Goal: Check status: Check status

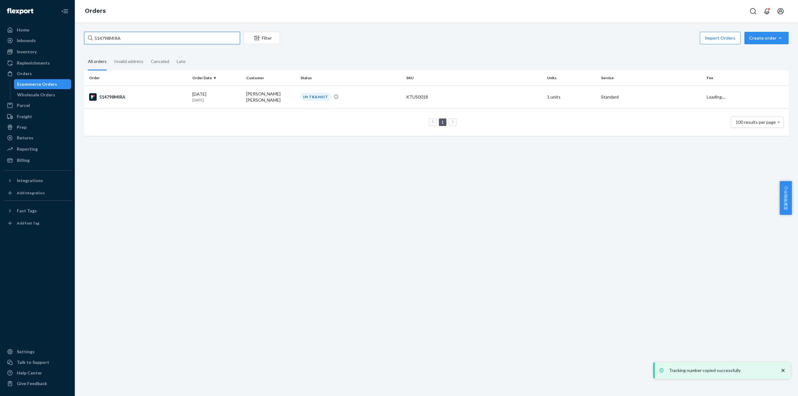
drag, startPoint x: 120, startPoint y: 35, endPoint x: 84, endPoint y: 54, distance: 40.7
click at [56, 44] on div "Home Inbounds Shipping Plans Problems Inventory Products Replenishments Orders …" at bounding box center [399, 198] width 798 height 396
type input "514948MIRA"
click at [113, 99] on div "514948MIRA" at bounding box center [138, 96] width 98 height 7
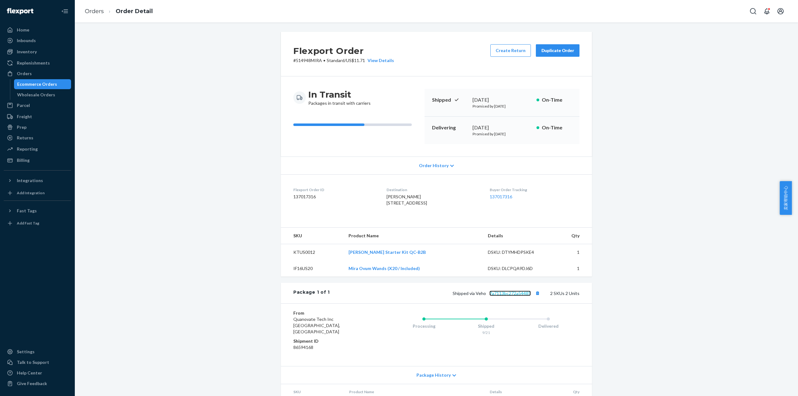
click at [516, 296] on link "7a7113bc272a54485" at bounding box center [509, 293] width 41 height 5
click at [514, 296] on link "7a7113bc272a54485" at bounding box center [509, 293] width 41 height 5
click at [98, 8] on link "Orders" at bounding box center [94, 11] width 19 height 7
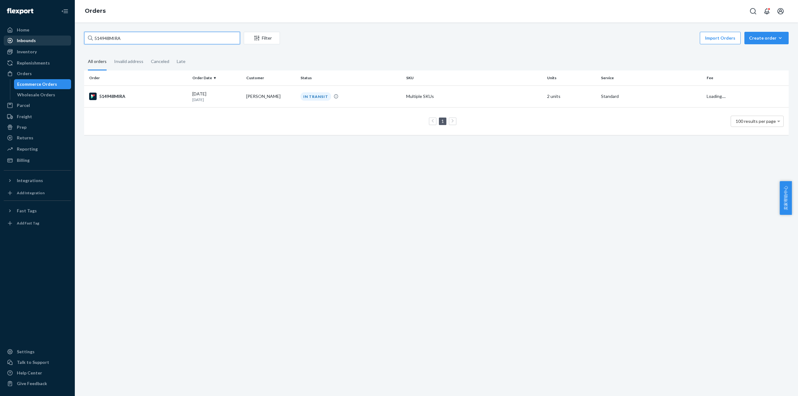
click at [70, 39] on div "Home Inbounds Shipping Plans Problems Inventory Products Replenishments Orders …" at bounding box center [399, 198] width 798 height 396
paste input "62"
type input "514962MIRA"
click at [120, 95] on div "514962MIRA" at bounding box center [138, 96] width 98 height 7
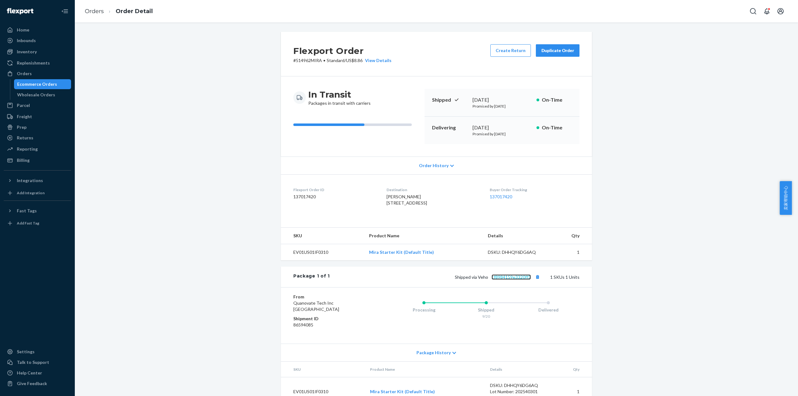
click at [512, 280] on link "cf8984159e3320ff3" at bounding box center [511, 276] width 39 height 5
click at [97, 8] on link "Orders" at bounding box center [94, 11] width 19 height 7
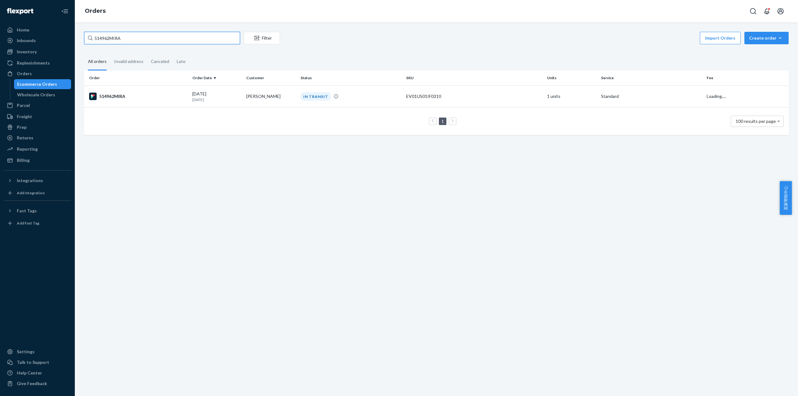
drag, startPoint x: 105, startPoint y: 38, endPoint x: 65, endPoint y: 46, distance: 40.7
click at [55, 42] on div "Home Inbounds Shipping Plans Problems Inventory Products Replenishments Orders …" at bounding box center [399, 198] width 798 height 396
paste input "86MIRA"
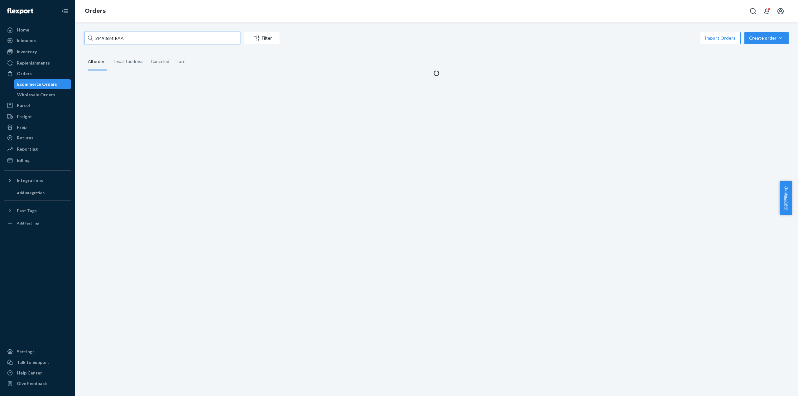
drag, startPoint x: 125, startPoint y: 40, endPoint x: 133, endPoint y: 88, distance: 48.4
click at [33, 42] on div "Home Inbounds Shipping Plans Problems Inventory Products Replenishments Orders …" at bounding box center [399, 198] width 798 height 396
paste input "text"
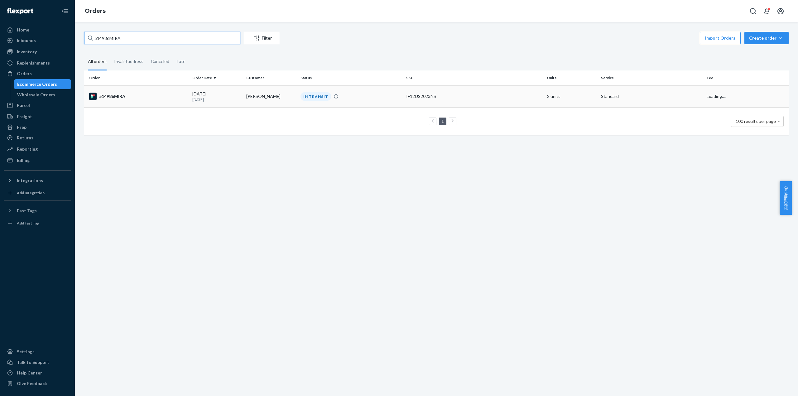
type input "514986MIRA"
click at [113, 91] on td "514986MIRA" at bounding box center [137, 96] width 106 height 22
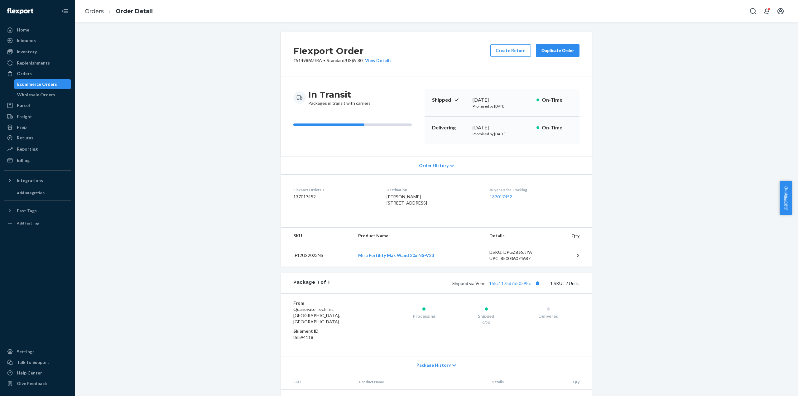
click at [523, 287] on div "Shipped via Veho 155c1175d7b50598c 1 SKUs 2 Units" at bounding box center [455, 283] width 250 height 8
click at [522, 286] on link "155c1175d7b50598c" at bounding box center [510, 283] width 42 height 5
click at [94, 12] on link "Orders" at bounding box center [94, 11] width 19 height 7
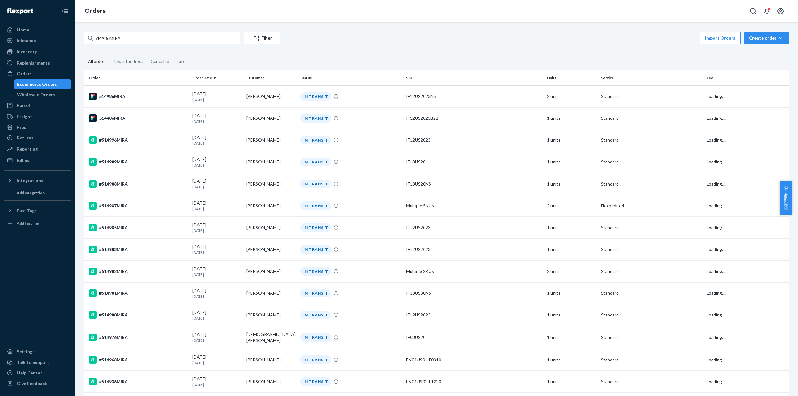
click at [134, 26] on div "514986MIRA Filter Import Orders Create order Ecommerce order Removal order All …" at bounding box center [436, 208] width 723 height 373
drag, startPoint x: 130, startPoint y: 35, endPoint x: 123, endPoint y: 61, distance: 27.1
click at [44, 41] on div "Home Inbounds Shipping Plans Problems Inventory Products Replenishments Orders …" at bounding box center [399, 198] width 798 height 396
paste input "93"
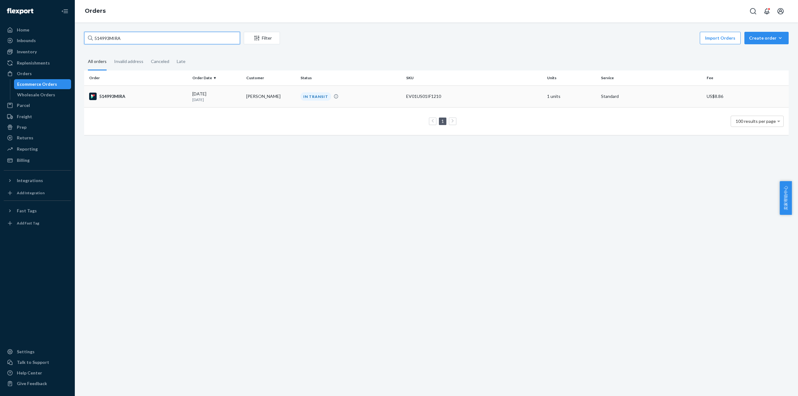
type input "514993MIRA"
click at [108, 91] on td "514993MIRA" at bounding box center [137, 96] width 106 height 22
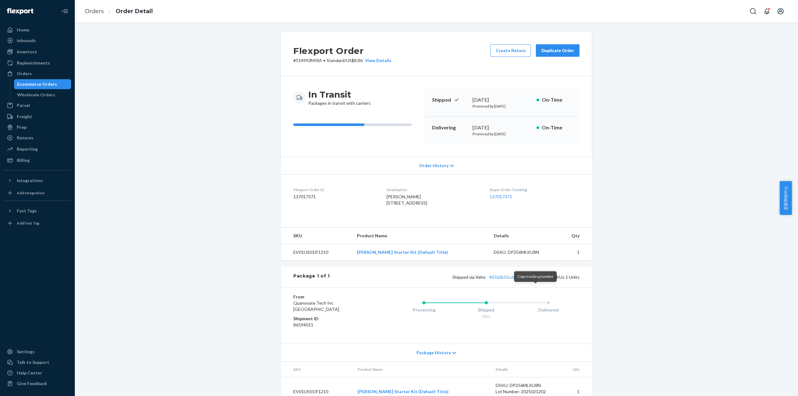
click at [538, 281] on button "Copy tracking number" at bounding box center [537, 277] width 8 height 8
click at [511, 280] on link "407a3b15cd39bb79e" at bounding box center [510, 276] width 42 height 5
click at [97, 9] on link "Orders" at bounding box center [94, 11] width 19 height 7
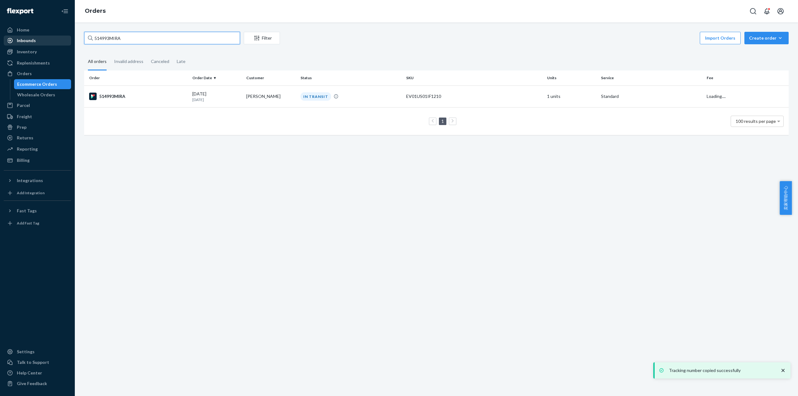
drag, startPoint x: 85, startPoint y: 38, endPoint x: 52, endPoint y: 41, distance: 32.5
click at [48, 40] on div "Home Inbounds Shipping Plans Problems Inventory Products Replenishments Orders …" at bounding box center [399, 198] width 798 height 396
paste input "5006"
type input "515006MIRA"
click at [116, 95] on div "515006MIRA" at bounding box center [138, 96] width 98 height 7
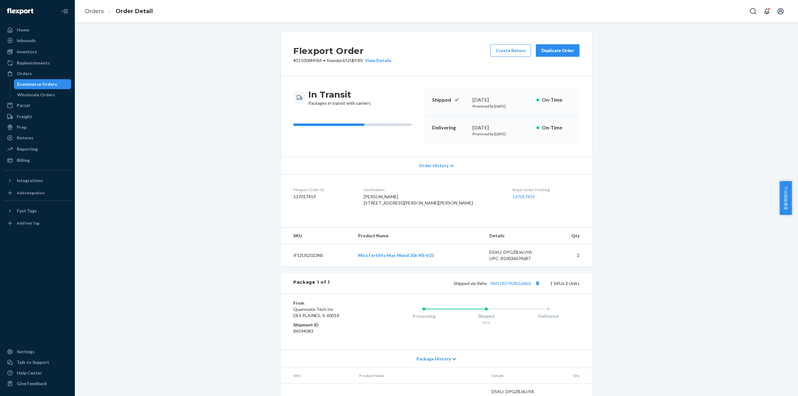
click at [789, 151] on div "Flexport Order # 515006MIRA • Standard / US$9.80 View Details Create Return Dup…" at bounding box center [436, 208] width 723 height 373
click at [502, 286] on link "0fd1183742fb5ddb6" at bounding box center [510, 283] width 41 height 5
click at [94, 12] on link "Orders" at bounding box center [94, 11] width 19 height 7
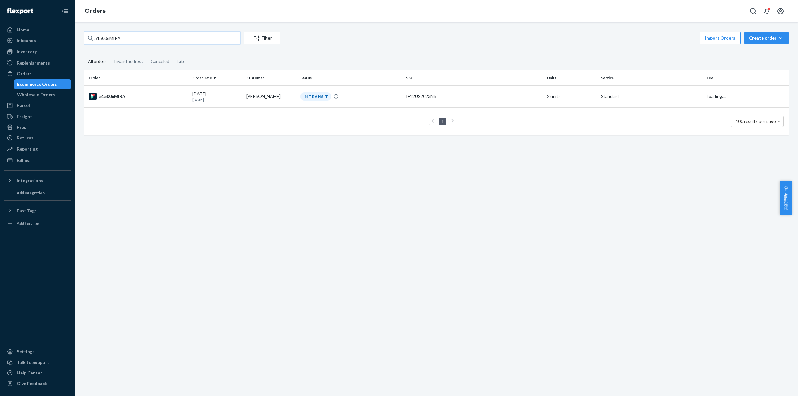
drag, startPoint x: 96, startPoint y: 40, endPoint x: 74, endPoint y: 41, distance: 22.2
click at [74, 41] on div "Home Inbounds Shipping Plans Problems Inventory Products Replenishments Orders …" at bounding box center [399, 198] width 798 height 396
paste input "12"
type input "515012MIRA"
click at [114, 91] on td "515012MIRA" at bounding box center [137, 96] width 106 height 22
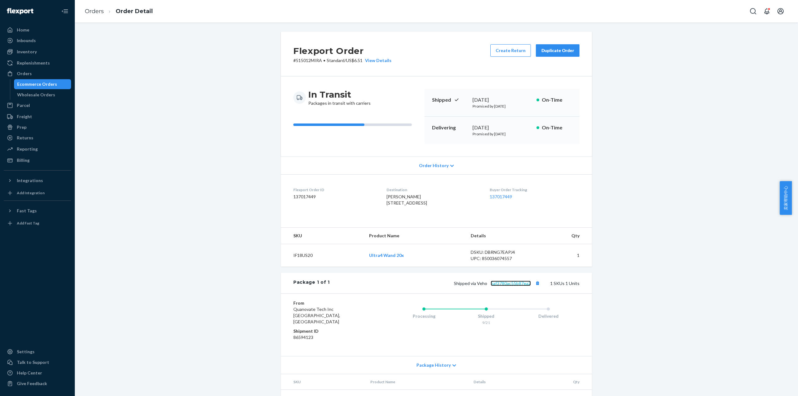
click at [506, 286] on link "5af3780ac55b87ea2" at bounding box center [511, 283] width 40 height 5
click at [98, 14] on li "Orders" at bounding box center [94, 11] width 19 height 8
click at [95, 10] on link "Orders" at bounding box center [94, 11] width 19 height 7
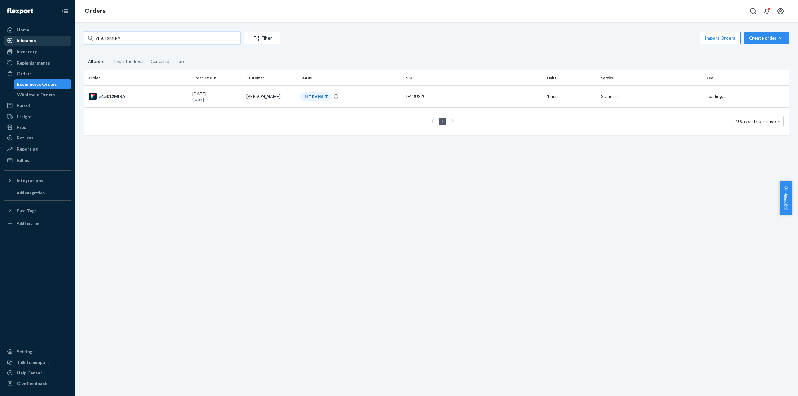
drag, startPoint x: 127, startPoint y: 36, endPoint x: 61, endPoint y: 37, distance: 66.1
click at [61, 37] on div "Home Inbounds Shipping Plans Problems Inventory Products Replenishments Orders …" at bounding box center [399, 198] width 798 height 396
paste input "37"
type input "515037MIRA"
click at [111, 90] on td "515037MIRA" at bounding box center [137, 96] width 106 height 22
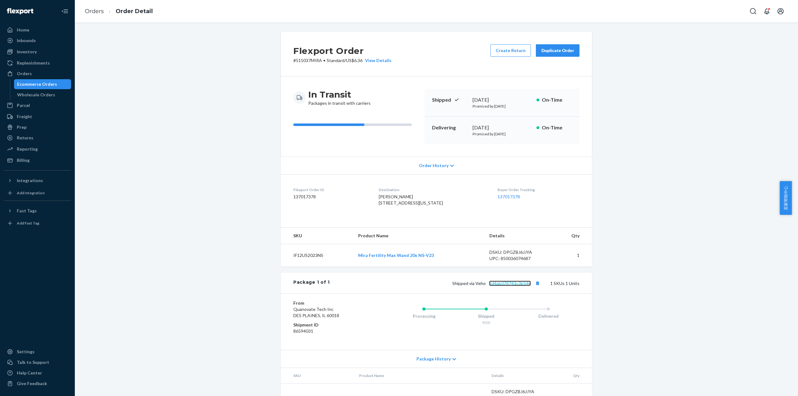
click at [504, 286] on link "bd4ab078743c3b54e" at bounding box center [510, 283] width 42 height 5
click at [94, 12] on link "Orders" at bounding box center [94, 11] width 19 height 7
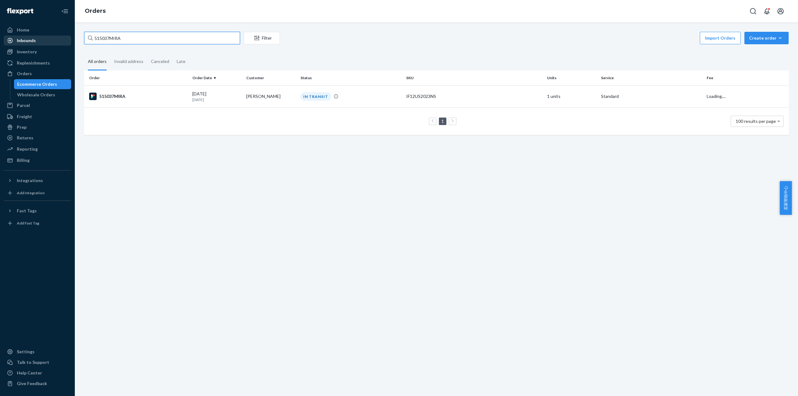
click at [29, 36] on div "Home Inbounds Shipping Plans Problems Inventory Products Replenishments Orders …" at bounding box center [399, 198] width 798 height 396
paste input "43"
type input "515043MIRA"
click at [120, 94] on div "515043MIRA" at bounding box center [138, 96] width 98 height 7
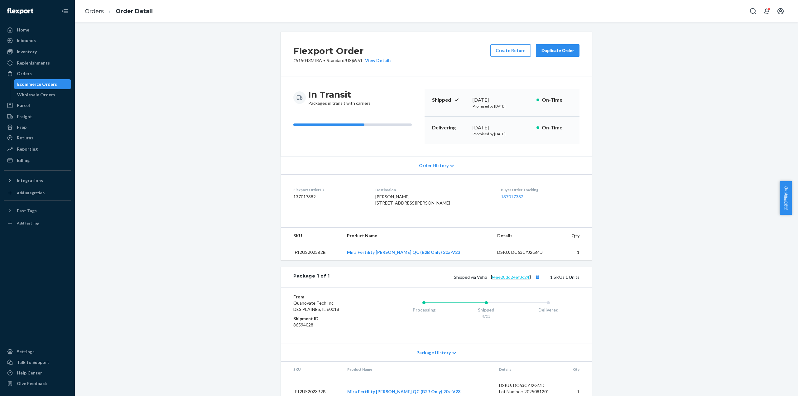
click at [515, 280] on link "34ee28dd24ef3c24f" at bounding box center [511, 276] width 40 height 5
click at [85, 9] on link "Orders" at bounding box center [94, 11] width 19 height 7
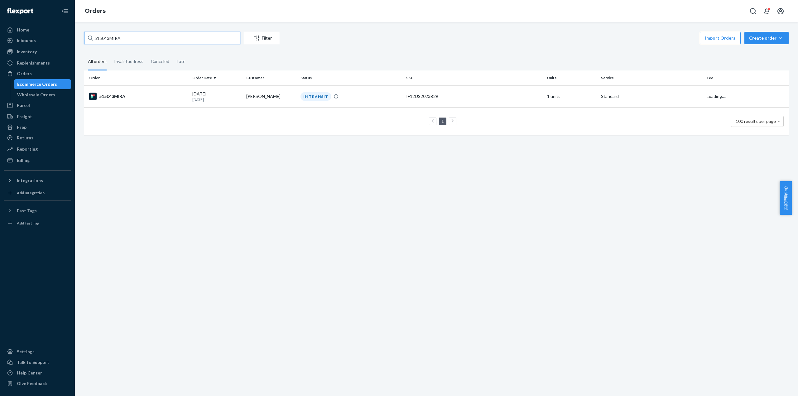
drag, startPoint x: 85, startPoint y: 34, endPoint x: 80, endPoint y: 34, distance: 4.7
click at [81, 34] on div "515043MIRA Filter Import Orders Create order Ecommerce order Removal order All …" at bounding box center [436, 86] width 714 height 109
paste input "65"
type input "515065MIRA"
click at [118, 97] on div "515065MIRA" at bounding box center [138, 96] width 98 height 7
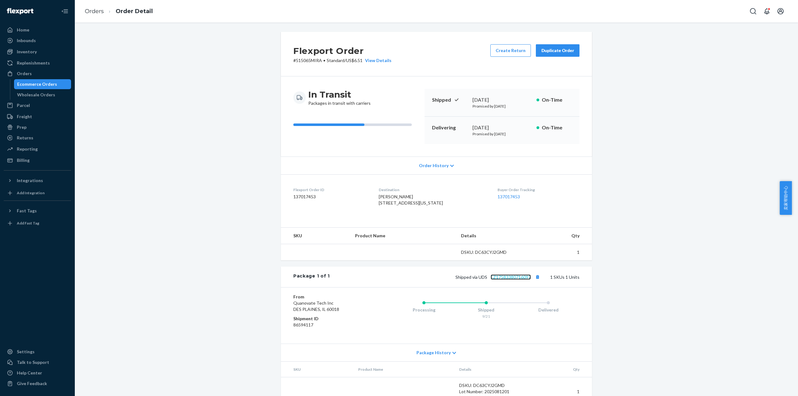
click at [509, 280] on link "EZ17583380716097" at bounding box center [511, 276] width 40 height 5
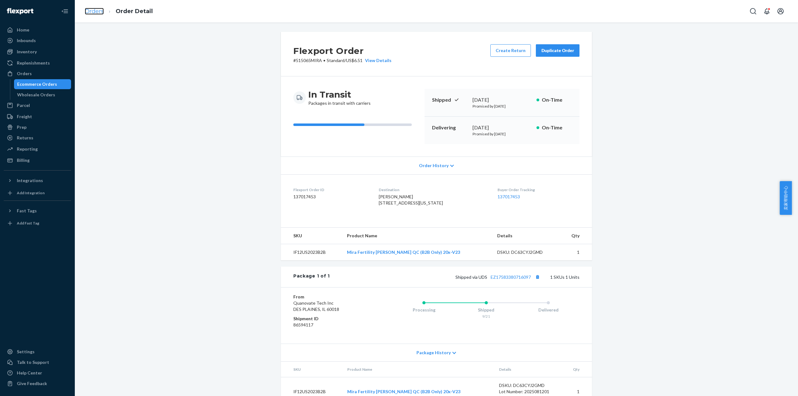
click at [98, 10] on link "Orders" at bounding box center [94, 11] width 19 height 7
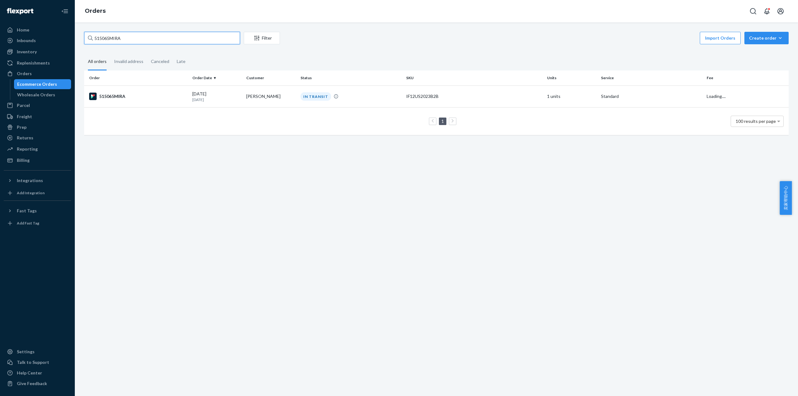
drag, startPoint x: 74, startPoint y: 38, endPoint x: 77, endPoint y: 41, distance: 4.6
click at [74, 38] on div "Home Inbounds Shipping Plans Problems Inventory Products Replenishments Orders …" at bounding box center [399, 198] width 798 height 396
paste input "74"
type input "515074MIRA"
click at [112, 91] on td "515074MIRA" at bounding box center [137, 96] width 106 height 22
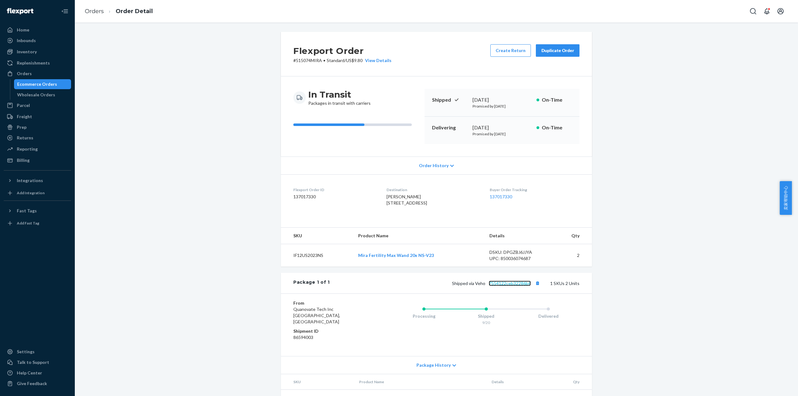
click at [495, 286] on link "7554122ceb32286b6" at bounding box center [510, 283] width 42 height 5
click at [92, 11] on link "Orders" at bounding box center [94, 11] width 19 height 7
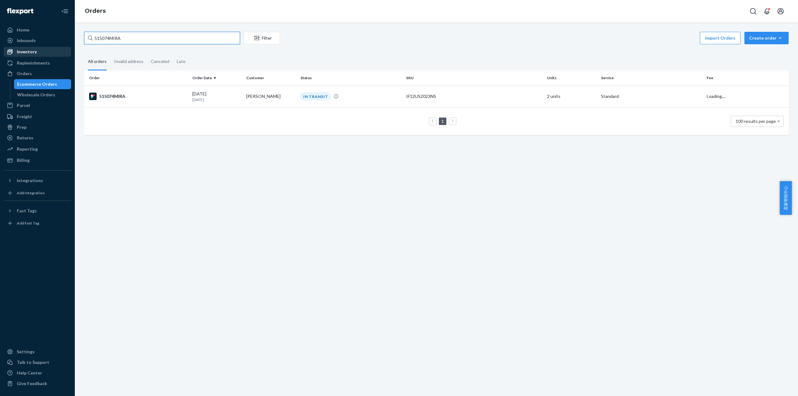
drag, startPoint x: 130, startPoint y: 34, endPoint x: 70, endPoint y: 49, distance: 60.9
click at [70, 49] on div "Home Inbounds Shipping Plans Problems Inventory Products Replenishments Orders …" at bounding box center [399, 198] width 798 height 396
paste input "8"
type input "515084MIRA"
click at [119, 95] on div "515084MIRA" at bounding box center [138, 96] width 98 height 7
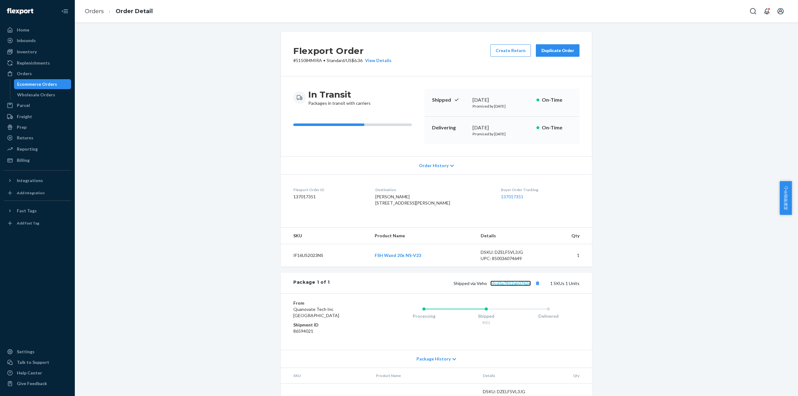
click at [514, 286] on link "5fcd3a7812ab0762e" at bounding box center [510, 283] width 41 height 5
click at [89, 13] on link "Orders" at bounding box center [94, 11] width 19 height 7
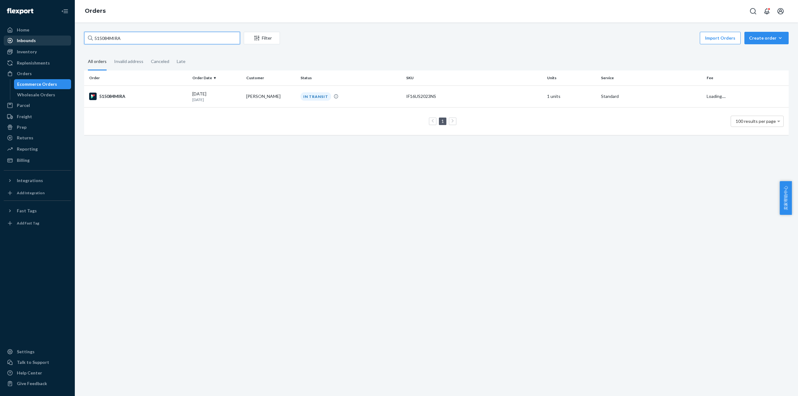
drag, startPoint x: 57, startPoint y: 36, endPoint x: 26, endPoint y: 44, distance: 32.1
click at [21, 40] on div "Home Inbounds Shipping Plans Problems Inventory Products Replenishments Orders …" at bounding box center [399, 198] width 798 height 396
paste input "138"
type input "515138MIRA"
click at [122, 95] on div "515138MIRA" at bounding box center [138, 96] width 98 height 7
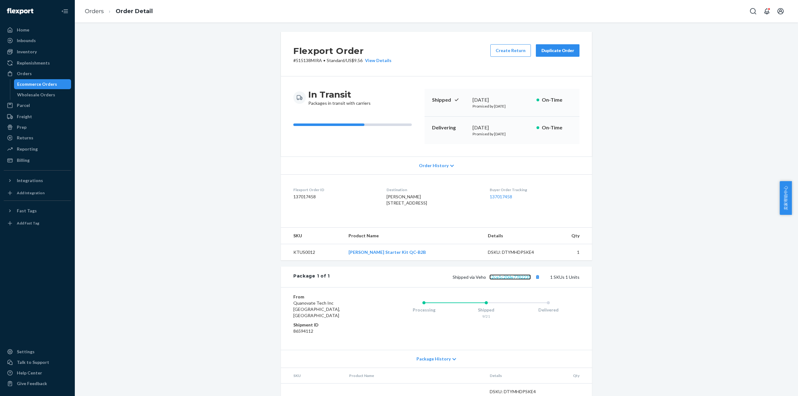
click at [507, 280] on link "c2ce1c20de7782235" at bounding box center [509, 276] width 41 height 5
click at [100, 11] on link "Orders" at bounding box center [94, 11] width 19 height 7
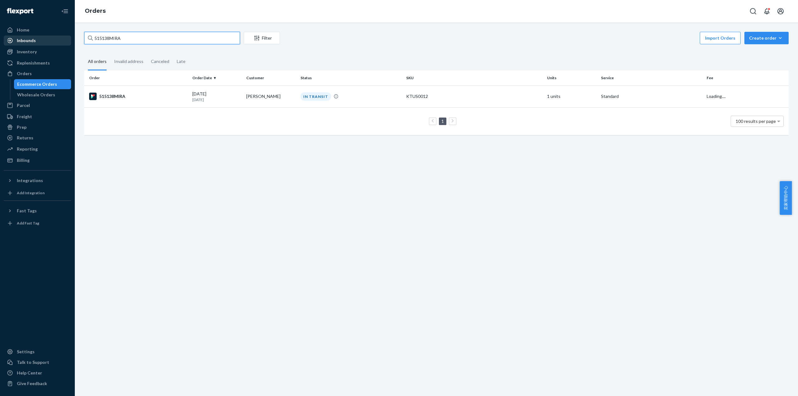
drag, startPoint x: 133, startPoint y: 40, endPoint x: 67, endPoint y: 44, distance: 66.8
click at [67, 44] on div "Home Inbounds Shipping Plans Problems Inventory Products Replenishments Orders …" at bounding box center [399, 198] width 798 height 396
paste input "45"
type input "515145MIRA"
click at [116, 94] on div "515145MIRA" at bounding box center [138, 96] width 98 height 7
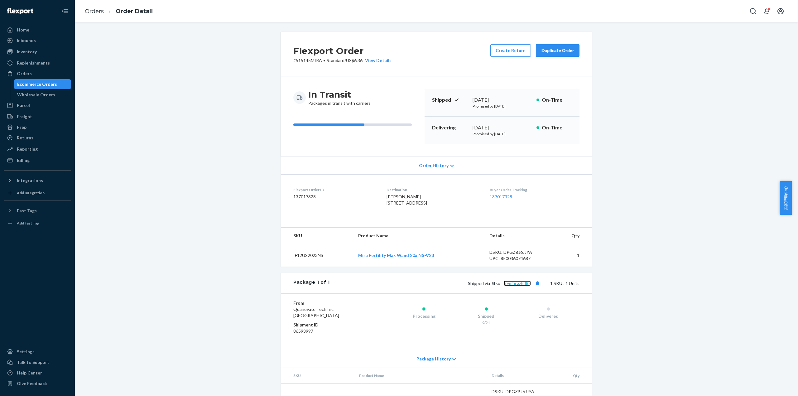
click at [518, 286] on link "frymhrgzhd85" at bounding box center [517, 283] width 27 height 5
click at [91, 10] on link "Orders" at bounding box center [94, 11] width 19 height 7
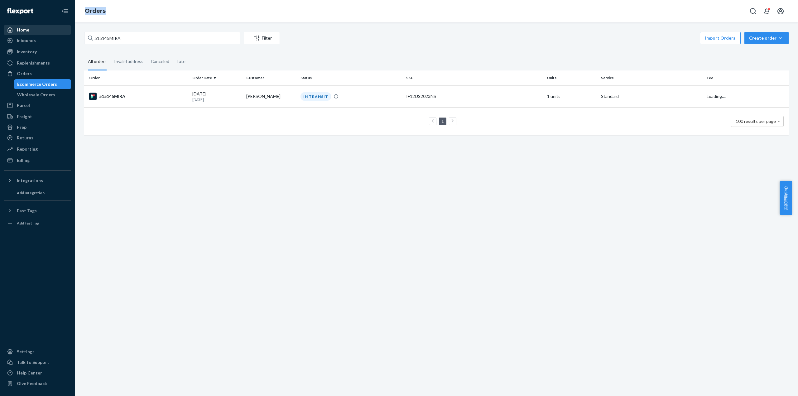
drag, startPoint x: 119, startPoint y: 31, endPoint x: 63, endPoint y: 34, distance: 56.2
click at [63, 34] on div "Home Inbounds Shipping Plans Problems Inventory Products Replenishments Orders …" at bounding box center [399, 198] width 798 height 396
click at [155, 39] on input "515145MIRA" at bounding box center [162, 38] width 156 height 12
drag, startPoint x: 170, startPoint y: 40, endPoint x: 74, endPoint y: 38, distance: 95.7
click at [75, 37] on div "515145MIRA Filter Import Orders Create order Ecommerce order Removal order All …" at bounding box center [436, 208] width 723 height 373
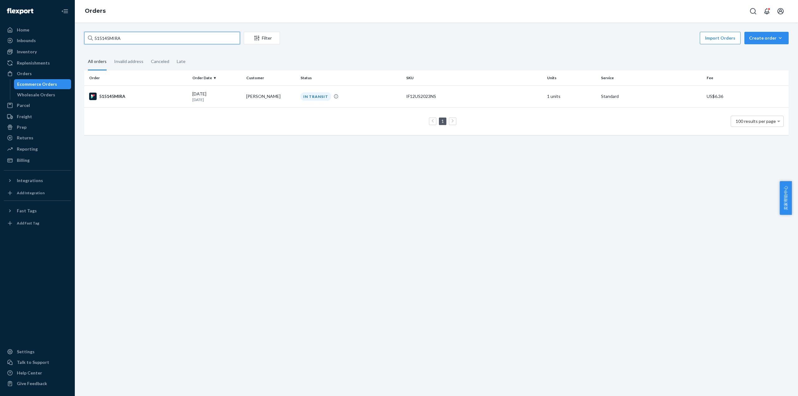
paste input "76"
type input "515176MIRA"
click at [117, 90] on td "515176MIRA" at bounding box center [137, 96] width 106 height 22
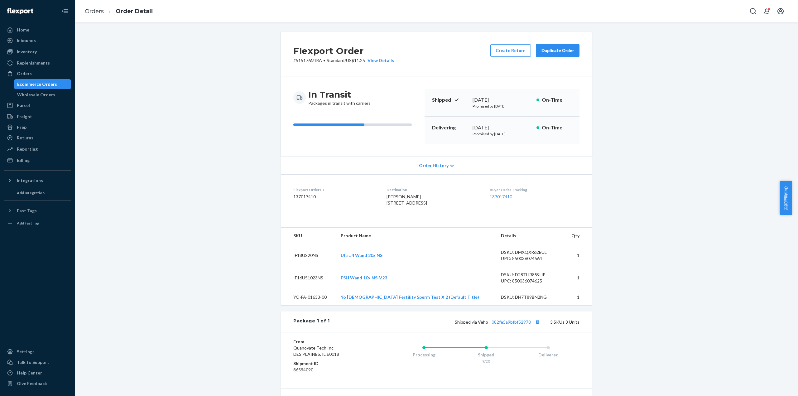
click at [521, 326] on div "Shipped via Veho 082fe5a9bfbf52970 3 SKUs 3 Units" at bounding box center [455, 322] width 250 height 8
click at [519, 324] on link "082fe5a9bfbf52970" at bounding box center [511, 321] width 39 height 5
click at [93, 8] on link "Orders" at bounding box center [94, 11] width 19 height 7
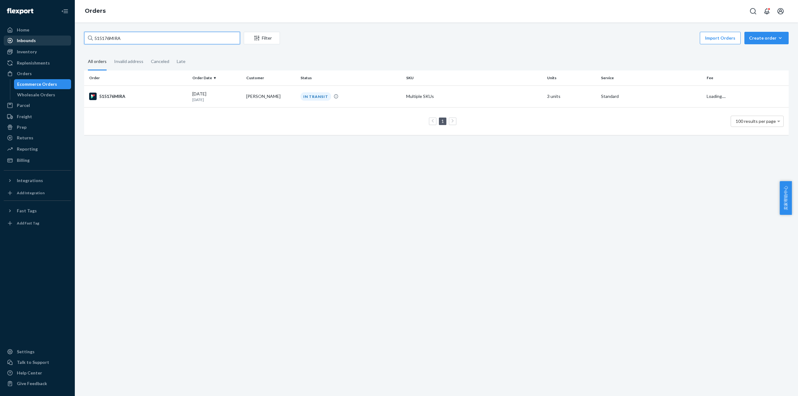
drag, startPoint x: 127, startPoint y: 39, endPoint x: 65, endPoint y: 38, distance: 61.1
click at [65, 38] on div "Home Inbounds Shipping Plans Problems Inventory Products Replenishments Orders …" at bounding box center [399, 198] width 798 height 396
paste input "8"
type input "515186MIRA"
click at [115, 91] on td "515186MIRA" at bounding box center [137, 96] width 106 height 22
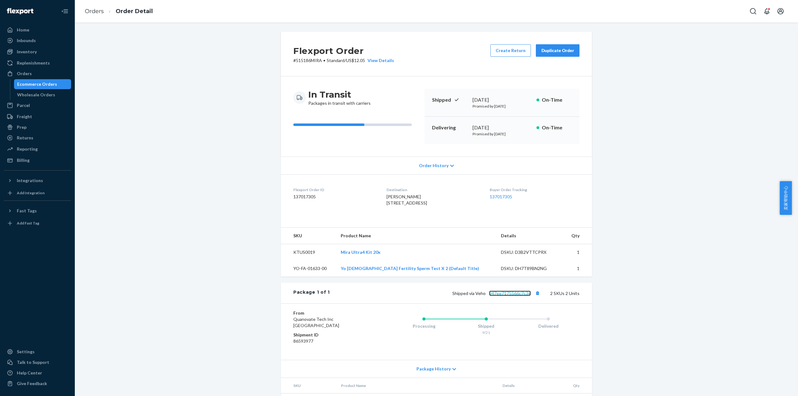
click at [511, 296] on link "b47ee7175566c7c3e" at bounding box center [510, 293] width 42 height 5
click at [92, 14] on link "Orders" at bounding box center [94, 11] width 19 height 7
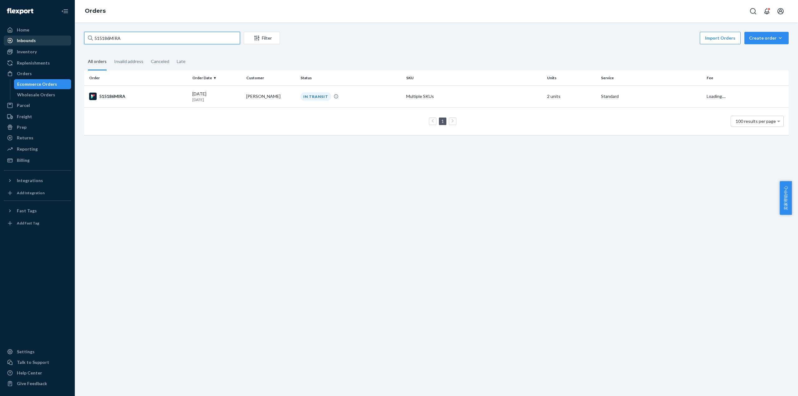
drag, startPoint x: 133, startPoint y: 38, endPoint x: 34, endPoint y: 41, distance: 99.2
click at [34, 41] on div "Home Inbounds Shipping Plans Problems Inventory Products Replenishments Orders …" at bounding box center [399, 198] width 798 height 396
paste input "201"
type input "515201MIRA"
click at [123, 95] on div "515201MIRA" at bounding box center [138, 96] width 98 height 7
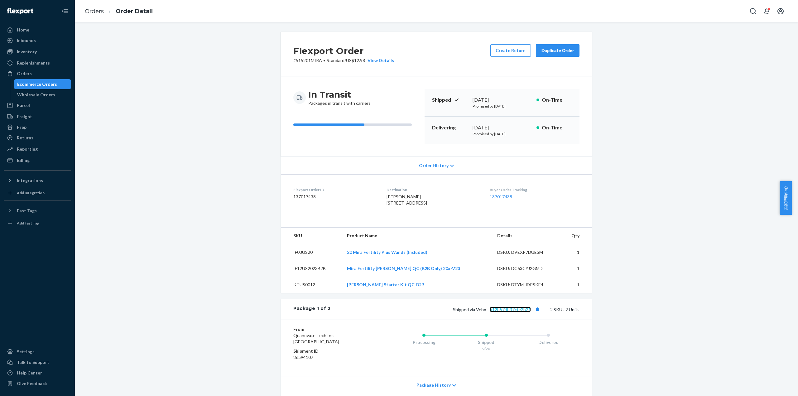
click at [507, 312] on link "512b574b37cfe2b21" at bounding box center [510, 309] width 41 height 5
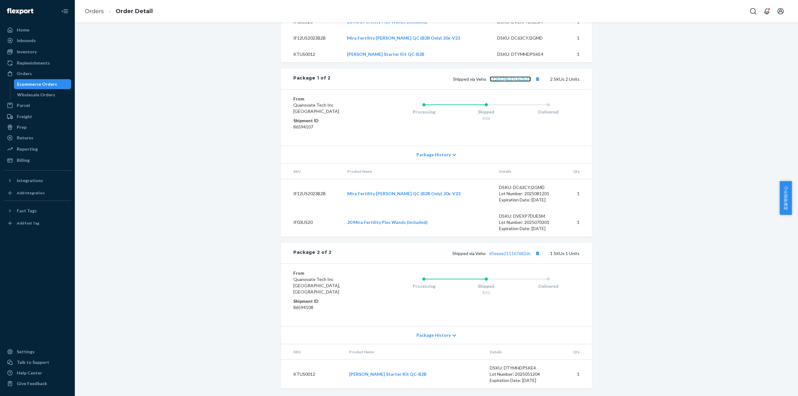
scroll to position [238, 0]
click at [538, 257] on button "Copy tracking number" at bounding box center [537, 253] width 8 height 8
click at [521, 256] on link "d5eeae211167682dc" at bounding box center [510, 253] width 42 height 5
click at [90, 12] on link "Orders" at bounding box center [94, 11] width 19 height 7
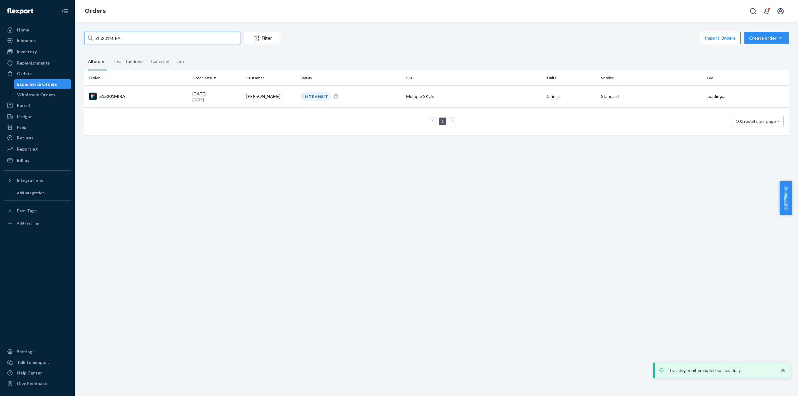
drag, startPoint x: 129, startPoint y: 38, endPoint x: 36, endPoint y: 57, distance: 94.3
click at [36, 57] on div "Home Inbounds Shipping Plans Problems Inventory Products Replenishments Orders …" at bounding box center [399, 198] width 798 height 396
paste input "1"
type input "515211MIRA"
click at [129, 91] on td "515211MIRA" at bounding box center [137, 96] width 106 height 22
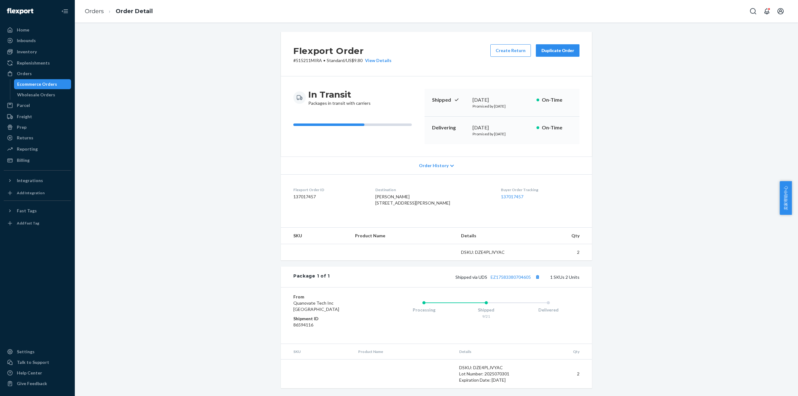
scroll to position [13, 0]
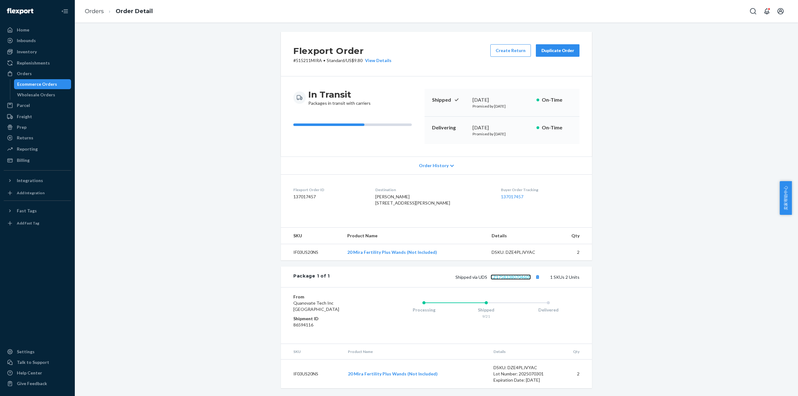
click at [514, 279] on link "EZ17583380704605" at bounding box center [511, 276] width 40 height 5
click at [94, 11] on link "Orders" at bounding box center [94, 11] width 19 height 7
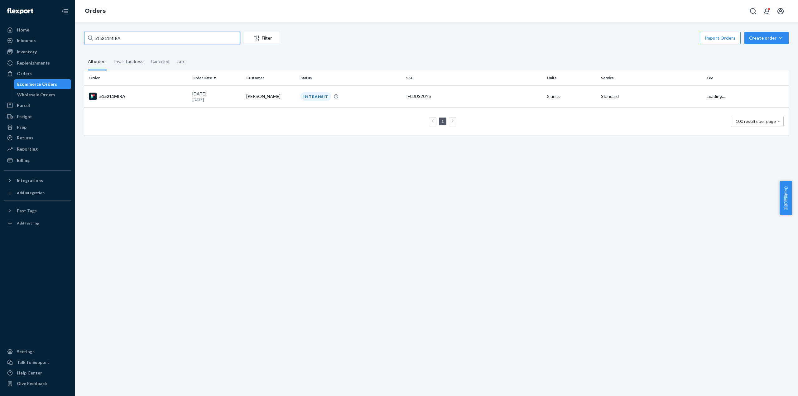
drag, startPoint x: 111, startPoint y: 41, endPoint x: 79, endPoint y: 55, distance: 34.6
click at [53, 44] on div "Home Inbounds Shipping Plans Problems Inventory Products Replenishments Orders …" at bounding box center [399, 198] width 798 height 396
paste input "2"
type input "515212MIRA"
click at [104, 89] on td "515212MIRA" at bounding box center [137, 96] width 106 height 22
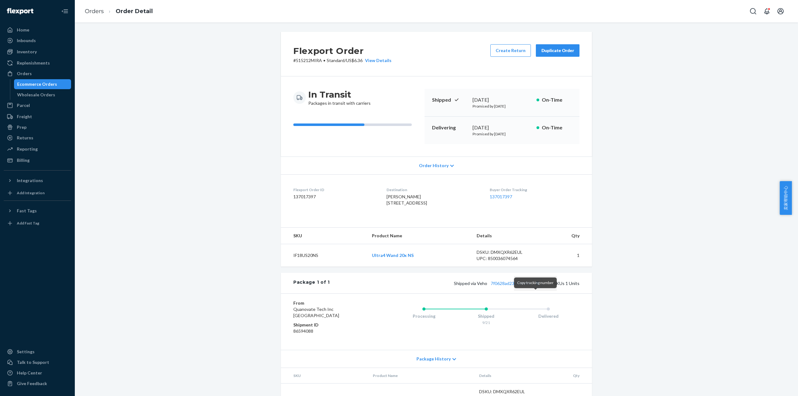
click at [534, 287] on button "Copy tracking number" at bounding box center [537, 283] width 8 height 8
click at [500, 286] on link "7f0628ad23e8d9dfe" at bounding box center [511, 283] width 40 height 5
drag, startPoint x: 94, startPoint y: 8, endPoint x: 125, endPoint y: 29, distance: 37.3
click at [94, 9] on link "Orders" at bounding box center [94, 11] width 19 height 7
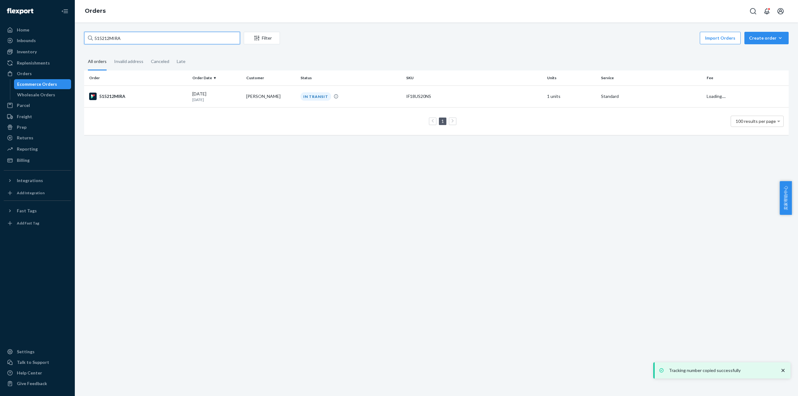
drag, startPoint x: 130, startPoint y: 34, endPoint x: 80, endPoint y: 40, distance: 50.3
click at [80, 40] on div "515212MIRA Filter Import Orders Create order Ecommerce order Removal order All …" at bounding box center [436, 86] width 714 height 109
paste input "53"
type input "515253MIRA"
click at [111, 95] on div "515253MIRA" at bounding box center [138, 96] width 98 height 7
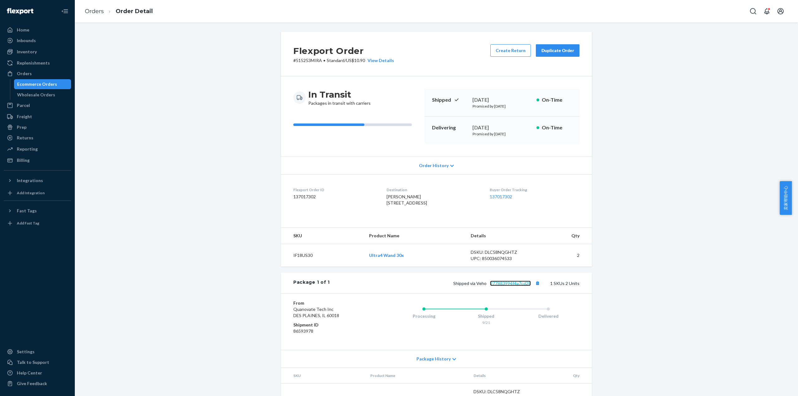
click at [506, 286] on link "277883994f4a7cd28" at bounding box center [510, 283] width 41 height 5
click at [97, 10] on link "Orders" at bounding box center [94, 11] width 19 height 7
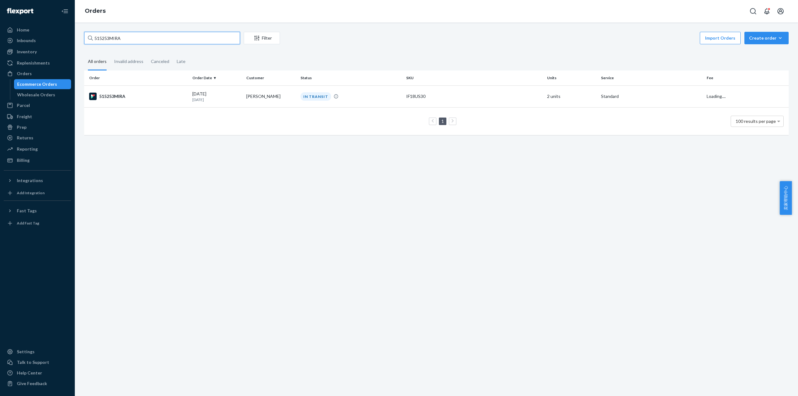
drag, startPoint x: 118, startPoint y: 36, endPoint x: 135, endPoint y: 43, distance: 18.8
click at [84, 38] on input "515253MIRA" at bounding box center [162, 38] width 156 height 12
click at [135, 40] on input "515253MIRA" at bounding box center [162, 38] width 156 height 12
drag, startPoint x: 137, startPoint y: 40, endPoint x: 87, endPoint y: 51, distance: 51.7
click at [64, 41] on div "Home Inbounds Shipping Plans Problems Inventory Products Replenishments Orders …" at bounding box center [399, 198] width 798 height 396
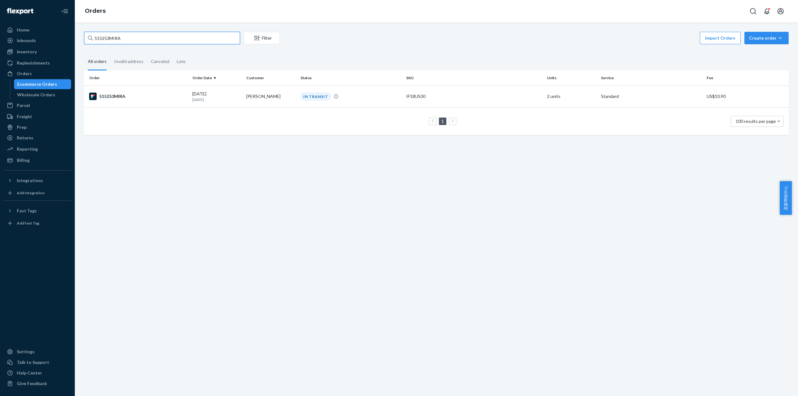
paste input "81"
type input "515281MIRA"
click at [116, 90] on td "515281MIRA" at bounding box center [137, 96] width 106 height 22
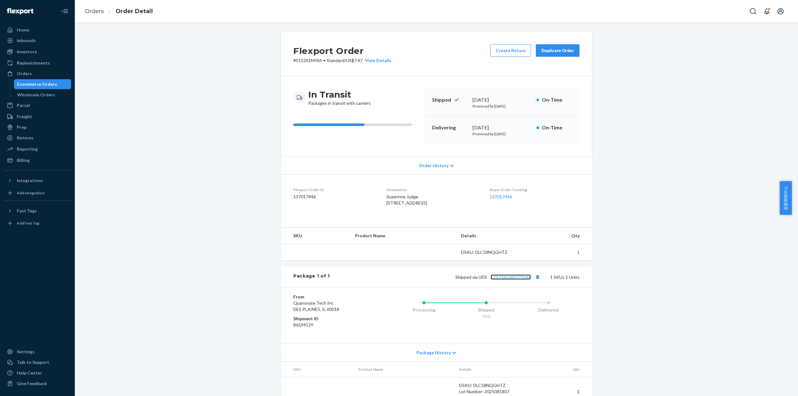
click at [505, 280] on link "EZ17583380770586" at bounding box center [511, 276] width 40 height 5
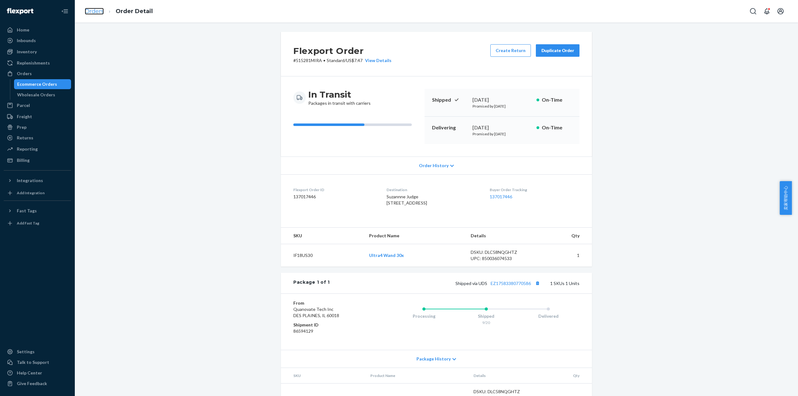
click at [89, 10] on link "Orders" at bounding box center [94, 11] width 19 height 7
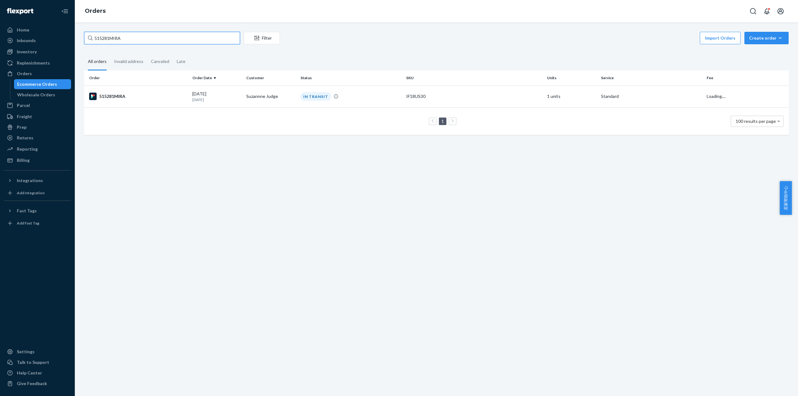
drag, startPoint x: 119, startPoint y: 36, endPoint x: 82, endPoint y: 52, distance: 40.7
click at [51, 36] on div "Home Inbounds Shipping Plans Problems Inventory Products Replenishments Orders …" at bounding box center [399, 198] width 798 height 396
paste input "8"
type input "515288MIRA"
click at [111, 89] on td "515288MIRA" at bounding box center [137, 96] width 106 height 22
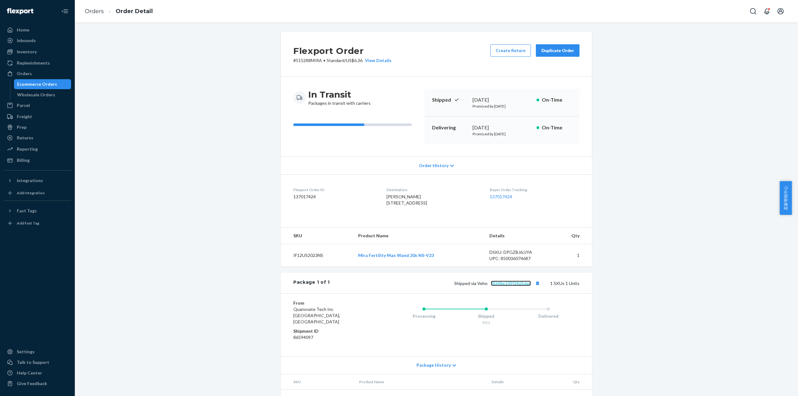
click at [513, 286] on link "f8348e109f28d1dac" at bounding box center [511, 283] width 40 height 5
click at [95, 12] on link "Orders" at bounding box center [94, 11] width 19 height 7
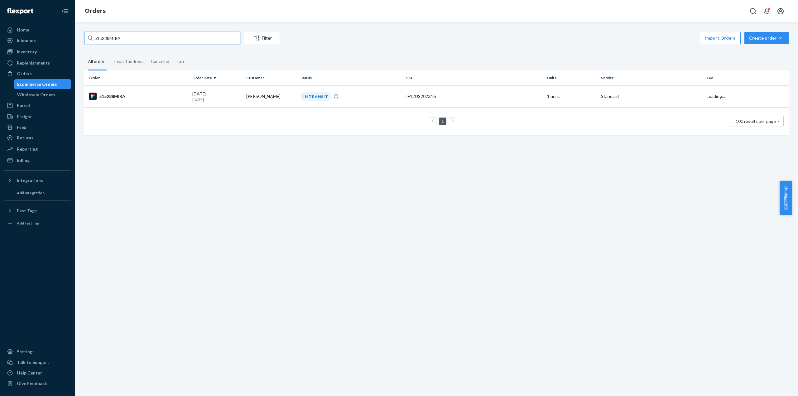
drag, startPoint x: 130, startPoint y: 43, endPoint x: 81, endPoint y: 42, distance: 49.0
click at [81, 42] on div "515288MIRA Filter Import Orders Create order Ecommerce order Removal order All …" at bounding box center [436, 86] width 714 height 109
paste input "92"
type input "515292MIRA"
click at [115, 95] on div "515292MIRA" at bounding box center [138, 96] width 98 height 7
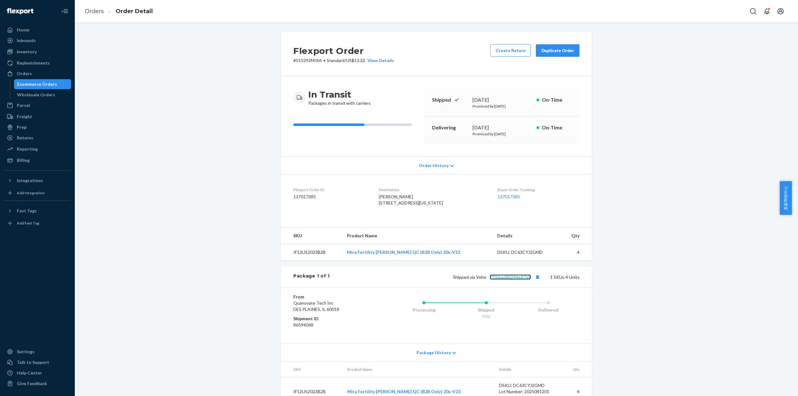
click at [520, 280] on link "7f5bbad86244e87d9" at bounding box center [510, 276] width 41 height 5
click at [95, 9] on link "Orders" at bounding box center [94, 11] width 19 height 7
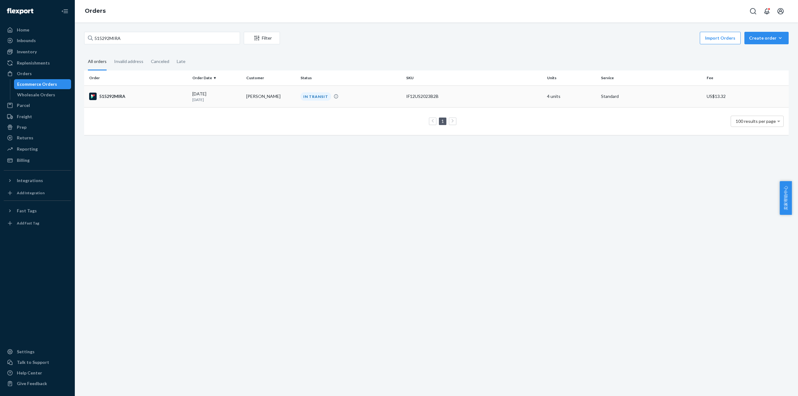
click at [111, 95] on div "515292MIRA" at bounding box center [138, 96] width 98 height 7
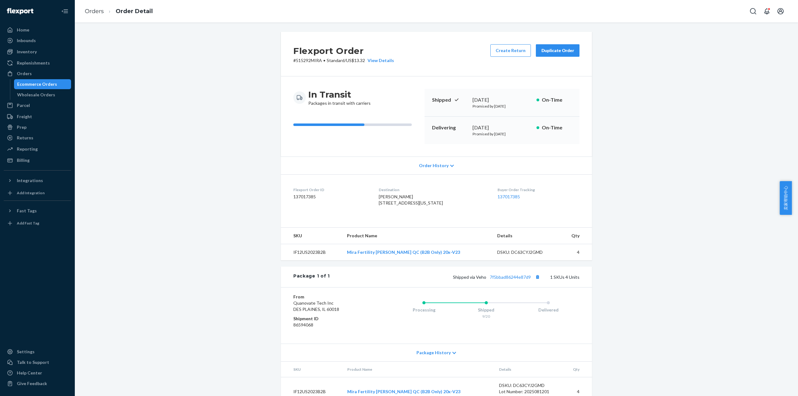
click at [492, 281] on div "Shipped via Veho 7f5bbad86244e87d9 1 SKUs 4 Units" at bounding box center [455, 277] width 250 height 8
click at [492, 280] on link "7f5bbad86244e87d9" at bounding box center [510, 276] width 41 height 5
click at [100, 12] on link "Orders" at bounding box center [94, 11] width 19 height 7
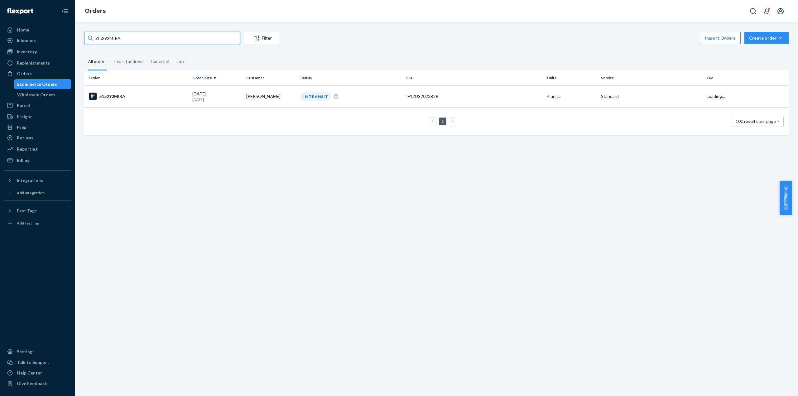
drag, startPoint x: 140, startPoint y: 35, endPoint x: 74, endPoint y: 39, distance: 66.2
click at [74, 39] on div "Home Inbounds Shipping Plans Problems Inventory Products Replenishments Orders …" at bounding box center [399, 198] width 798 height 396
paste input "313"
type input "515313MIRA"
click at [120, 95] on div "515313MIRA" at bounding box center [138, 96] width 98 height 7
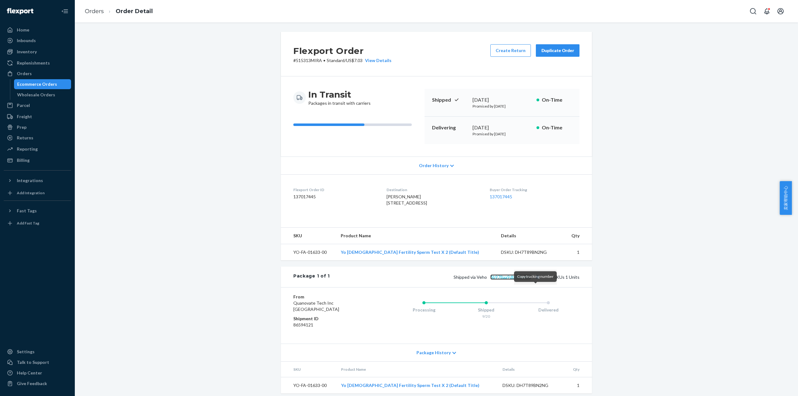
click at [514, 280] on link "6b978aa9db4efa455" at bounding box center [510, 276] width 41 height 5
click at [98, 12] on link "Orders" at bounding box center [94, 11] width 19 height 7
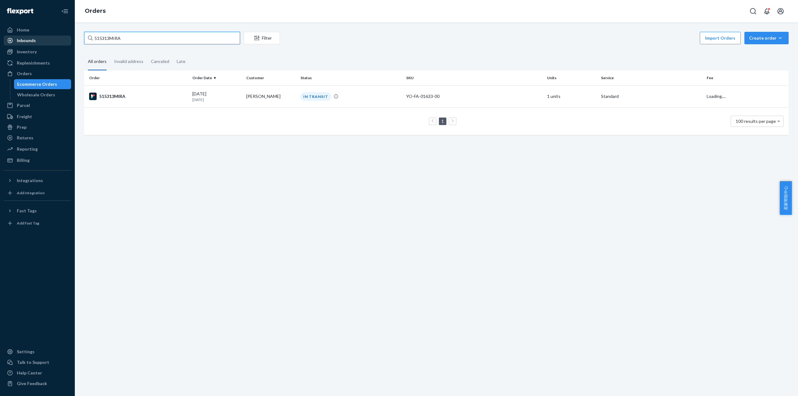
drag, startPoint x: 65, startPoint y: 41, endPoint x: 53, endPoint y: 42, distance: 12.2
click at [53, 42] on div "Home Inbounds Shipping Plans Problems Inventory Products Replenishments Orders …" at bounding box center [399, 198] width 798 height 396
paste input "7"
type input "515317MIRA"
click at [111, 93] on div "515317MIRA" at bounding box center [138, 96] width 98 height 7
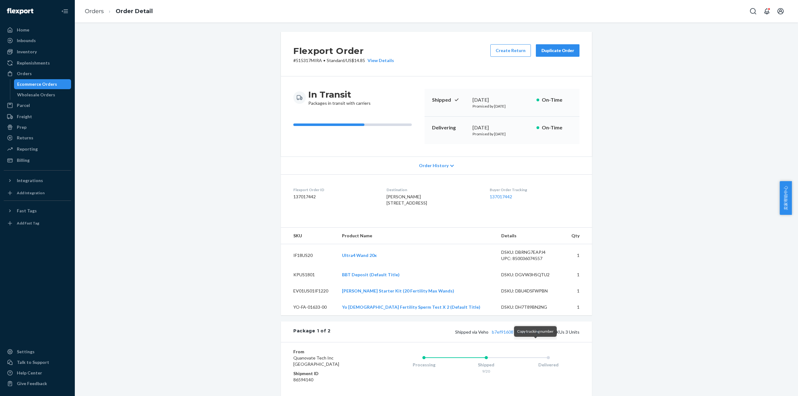
click at [534, 336] on button "Copy tracking number" at bounding box center [537, 332] width 8 height 8
click at [513, 334] on link "b7ef916087bf0aaf7" at bounding box center [511, 331] width 39 height 5
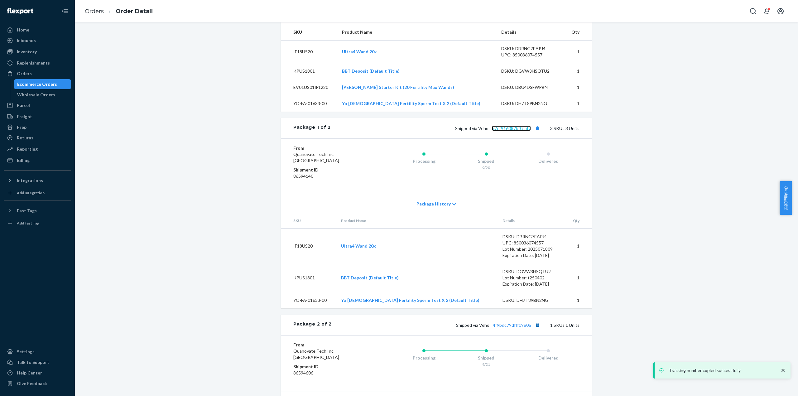
scroll to position [208, 0]
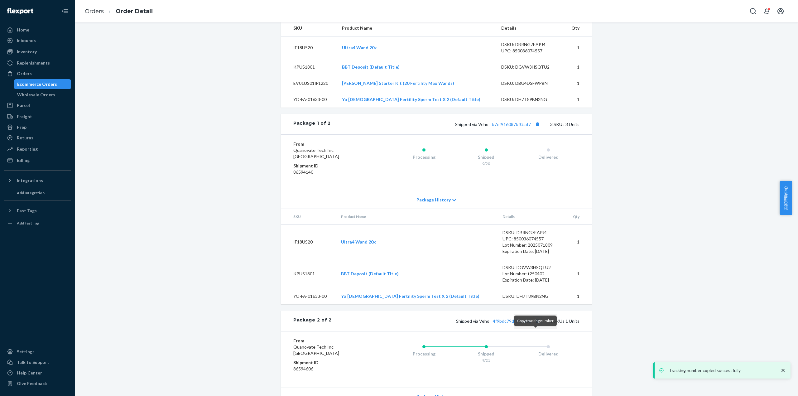
click at [535, 325] on button "Copy tracking number" at bounding box center [537, 321] width 8 height 8
click at [511, 324] on link "4f9bdc79dfff09e0a" at bounding box center [512, 320] width 38 height 5
click at [98, 9] on link "Orders" at bounding box center [94, 11] width 19 height 7
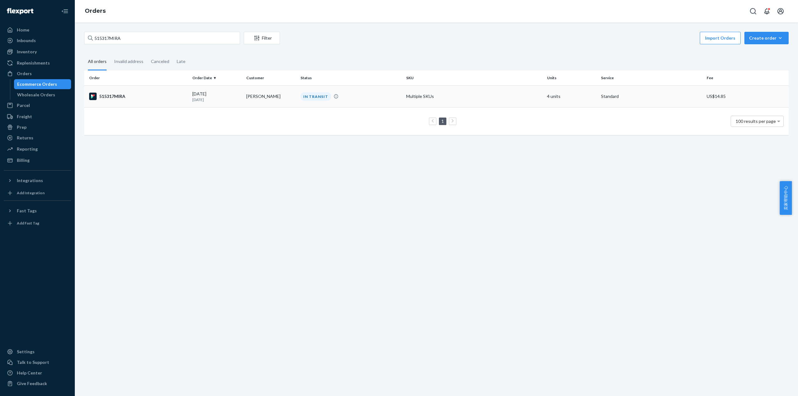
click at [103, 93] on div "515317MIRA" at bounding box center [138, 96] width 98 height 7
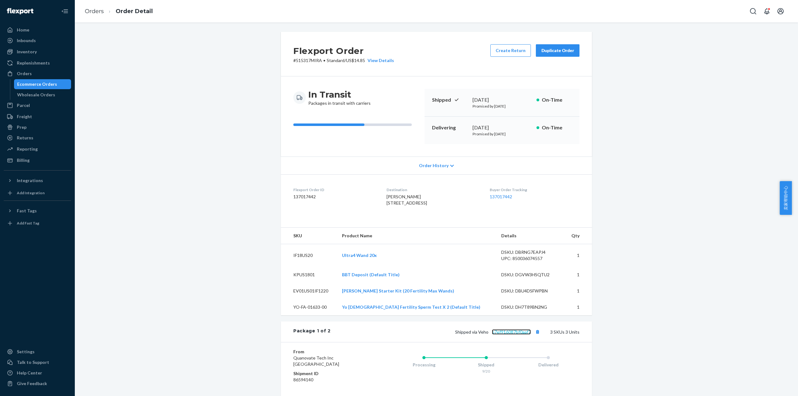
click at [509, 334] on link "b7ef916087bf0aaf7" at bounding box center [511, 331] width 39 height 5
click at [98, 13] on link "Orders" at bounding box center [94, 11] width 19 height 7
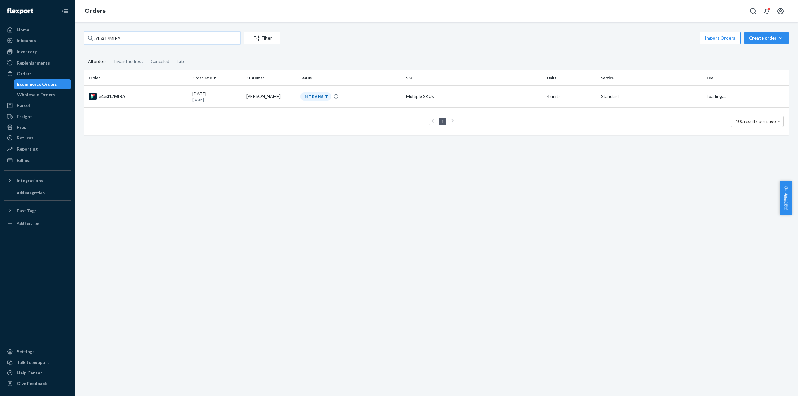
click at [82, 35] on div "515317MIRA Filter Import Orders Create order Ecommerce order Removal order All …" at bounding box center [436, 86] width 714 height 109
paste input "42"
type input "515342MIRA"
click at [121, 98] on div "515342MIRA" at bounding box center [138, 96] width 98 height 7
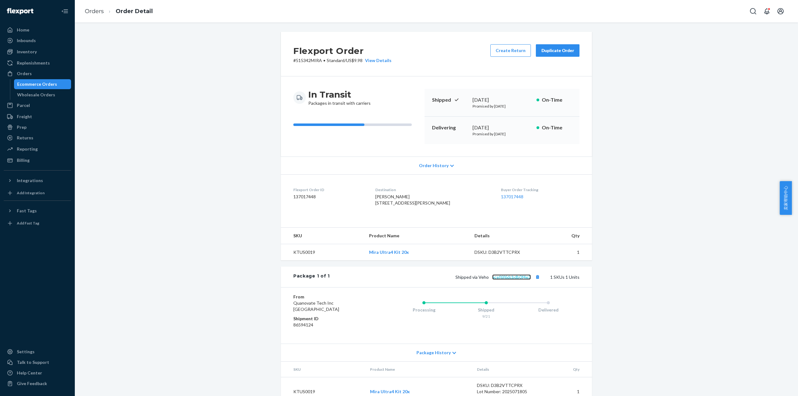
click at [516, 280] on link "acef6f6dcbdb0f4e3" at bounding box center [511, 276] width 39 height 5
click at [100, 11] on link "Orders" at bounding box center [94, 11] width 19 height 7
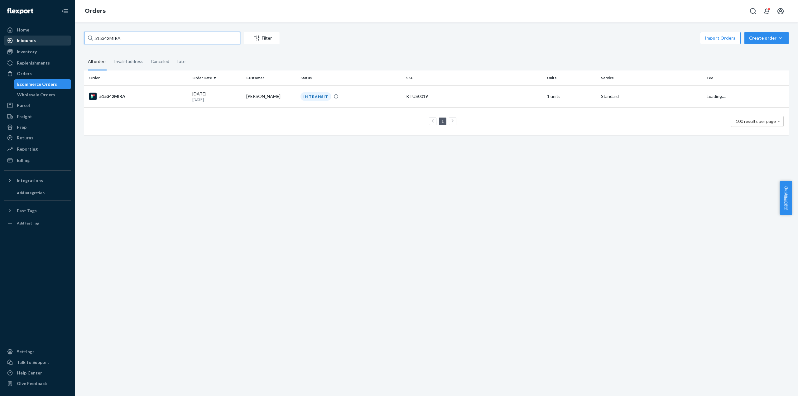
drag, startPoint x: 133, startPoint y: 34, endPoint x: 56, endPoint y: 40, distance: 76.9
click at [56, 39] on div "Home Inbounds Shipping Plans Problems Inventory Products Replenishments Orders …" at bounding box center [399, 198] width 798 height 396
paste input "53"
type input "515353MIRA"
click at [118, 96] on div "515353MIRA" at bounding box center [138, 96] width 98 height 7
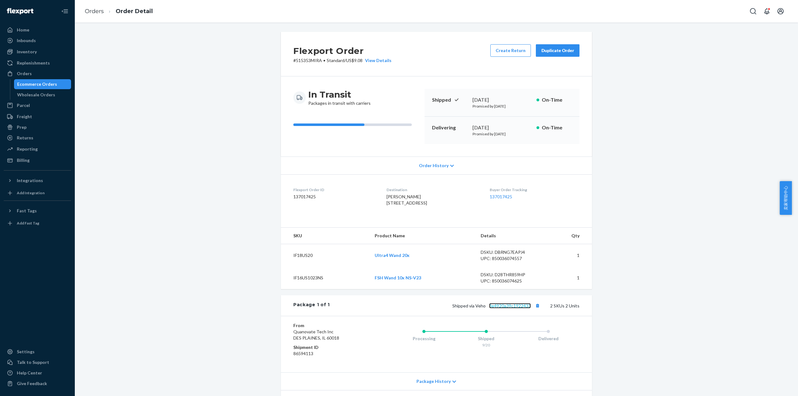
click at [515, 308] on link "8e4920a39c1922433" at bounding box center [510, 305] width 42 height 5
click at [98, 12] on link "Orders" at bounding box center [94, 11] width 19 height 7
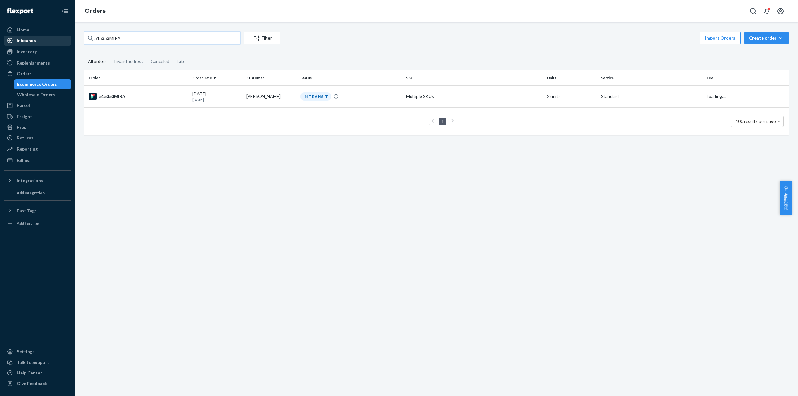
drag, startPoint x: 136, startPoint y: 37, endPoint x: 65, endPoint y: 43, distance: 70.7
click at [65, 42] on div "Home Inbounds Shipping Plans Problems Inventory Products Replenishments Orders …" at bounding box center [399, 198] width 798 height 396
paste input "9"
type input "515359MIRA"
click at [117, 98] on div "515359MIRA" at bounding box center [138, 96] width 98 height 7
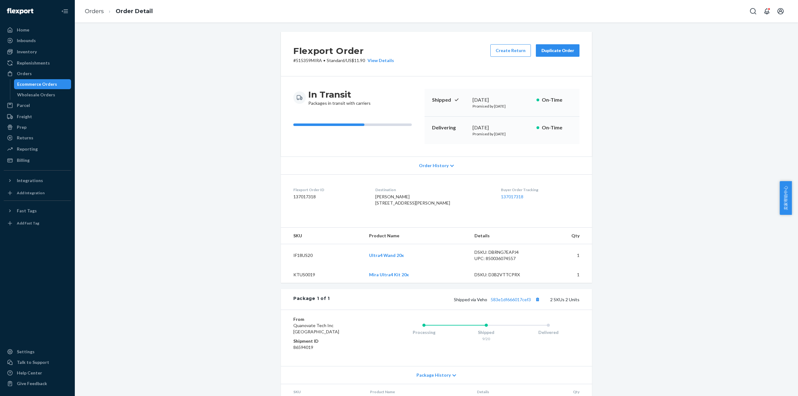
click at [117, 98] on div "Flexport Order # 515359MIRA • Standard / US$11.90 View Details Create Return Du…" at bounding box center [436, 251] width 714 height 439
click at [521, 302] on link "583e1df666017cef3" at bounding box center [511, 299] width 40 height 5
click at [84, 11] on ol "Orders Order Detail" at bounding box center [119, 11] width 78 height 18
click at [98, 9] on link "Orders" at bounding box center [94, 11] width 19 height 7
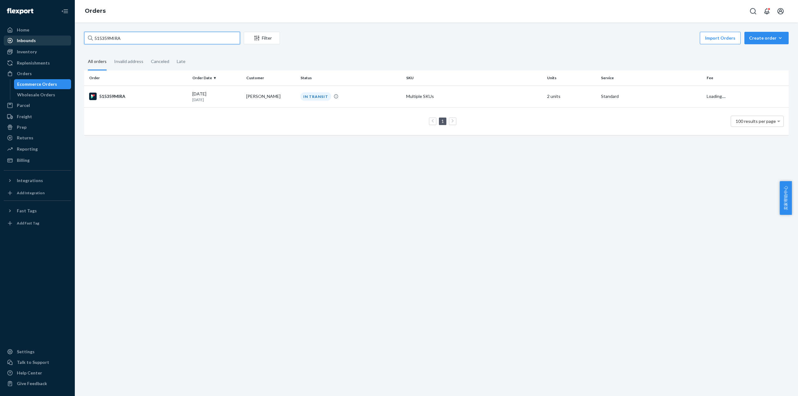
drag, startPoint x: 129, startPoint y: 39, endPoint x: 67, endPoint y: 41, distance: 61.5
click at [66, 41] on div "Home Inbounds Shipping Plans Problems Inventory Products Replenishments Orders …" at bounding box center [399, 198] width 798 height 396
paste input "60"
type input "515360MIRA"
click at [106, 98] on div "515360MIRA" at bounding box center [138, 96] width 98 height 7
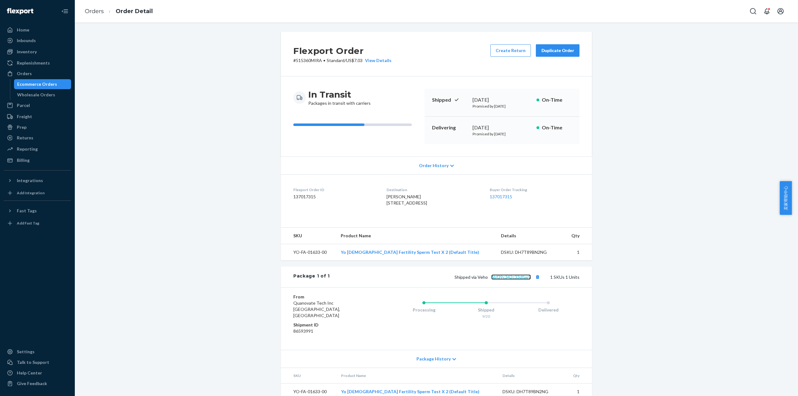
click at [517, 280] on link "6bf39c342c33dfae9" at bounding box center [511, 276] width 40 height 5
click at [94, 11] on link "Orders" at bounding box center [94, 11] width 19 height 7
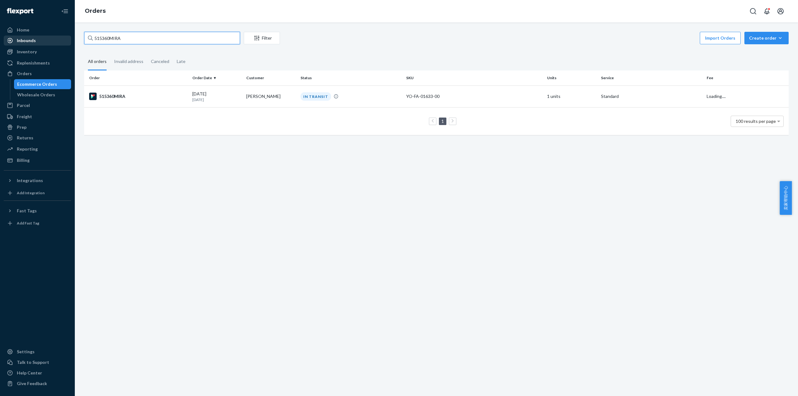
drag, startPoint x: 79, startPoint y: 36, endPoint x: 59, endPoint y: 36, distance: 19.6
click at [59, 36] on div "Home Inbounds Shipping Plans Problems Inventory Products Replenishments Orders …" at bounding box center [399, 198] width 798 height 396
paste input "5"
type input "515365MIRA"
click at [108, 94] on div "515365MIRA" at bounding box center [138, 96] width 98 height 7
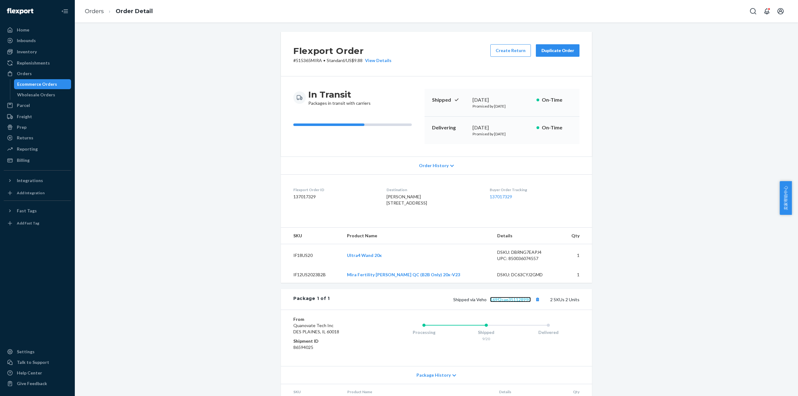
click at [510, 302] on link "169f2cae351128990" at bounding box center [510, 299] width 41 height 5
click at [101, 13] on link "Orders" at bounding box center [94, 11] width 19 height 7
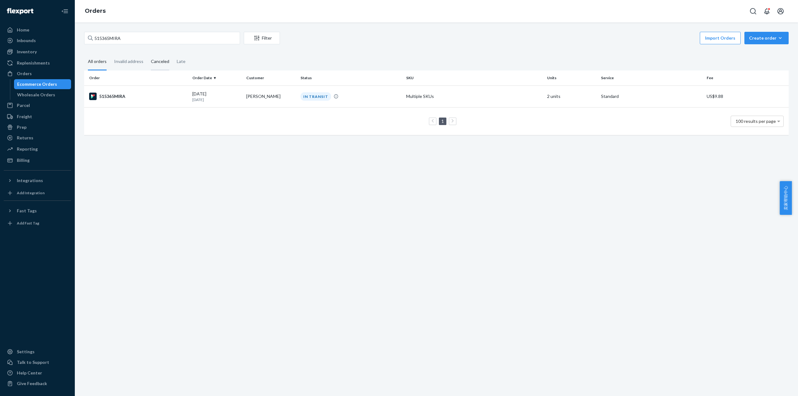
click at [158, 60] on div "Canceled" at bounding box center [160, 61] width 18 height 17
click at [147, 53] on input "Canceled" at bounding box center [147, 53] width 0 height 0
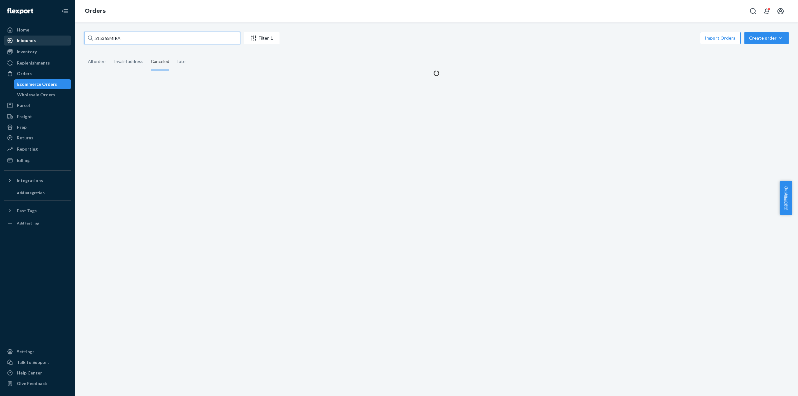
drag, startPoint x: 127, startPoint y: 38, endPoint x: 36, endPoint y: 44, distance: 90.6
click at [36, 44] on div "Home Inbounds Shipping Plans Problems Inventory Products Replenishments Orders …" at bounding box center [399, 198] width 798 height 396
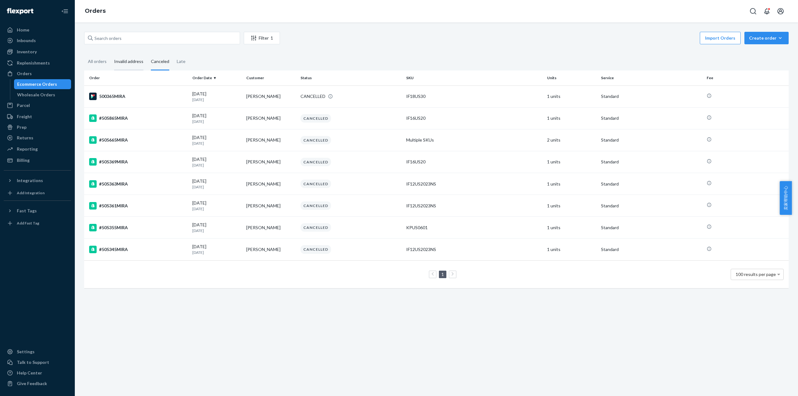
click at [130, 64] on div "Invalid address" at bounding box center [128, 61] width 29 height 17
click at [110, 53] on input "Invalid address" at bounding box center [110, 53] width 0 height 0
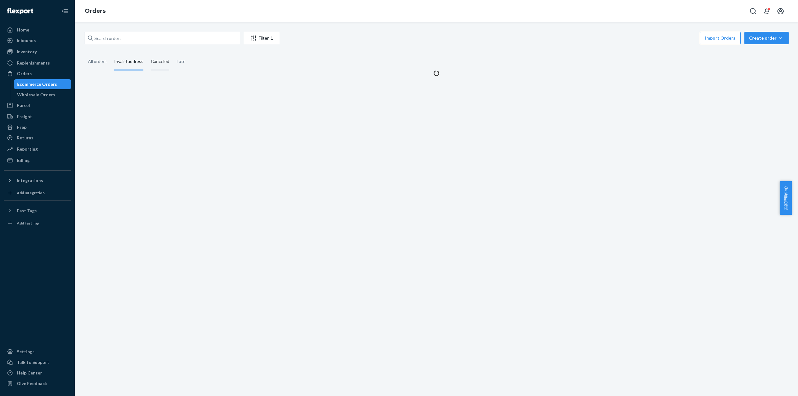
click at [161, 64] on div "Canceled" at bounding box center [160, 61] width 18 height 17
click at [147, 53] on input "Canceled" at bounding box center [147, 53] width 0 height 0
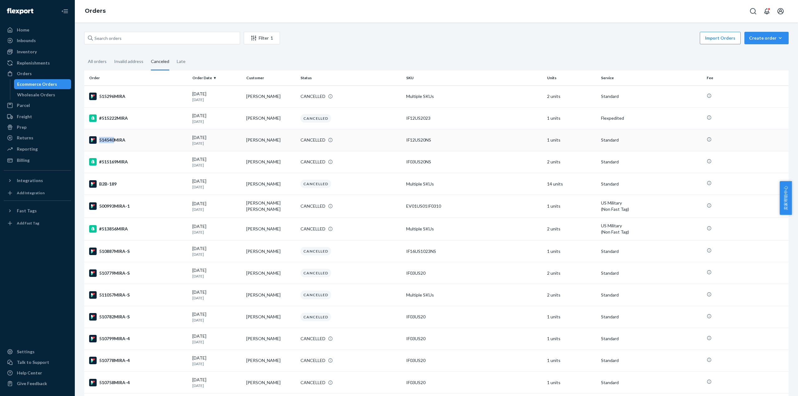
drag, startPoint x: 115, startPoint y: 140, endPoint x: 130, endPoint y: 139, distance: 15.3
click at [130, 139] on div "514540MIRA" at bounding box center [138, 139] width 98 height 7
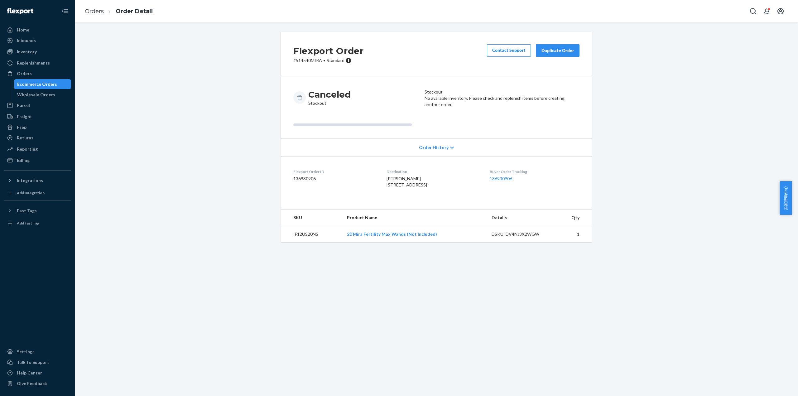
click at [307, 64] on div "Flexport Order # 514540MIRA • Standard Contact Support Duplicate Order" at bounding box center [436, 54] width 311 height 45
click at [307, 63] on p "# 514540MIRA • Standard" at bounding box center [328, 60] width 70 height 6
copy p "514540MIRA"
click at [91, 13] on link "Orders" at bounding box center [94, 11] width 19 height 7
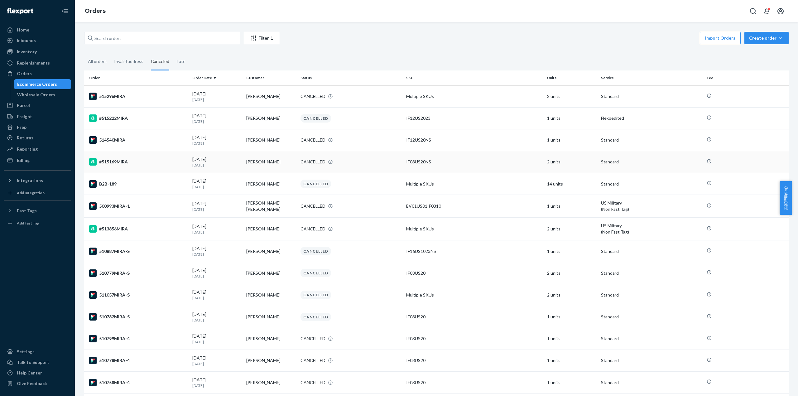
click at [119, 162] on div "#515169MIRA" at bounding box center [138, 161] width 98 height 7
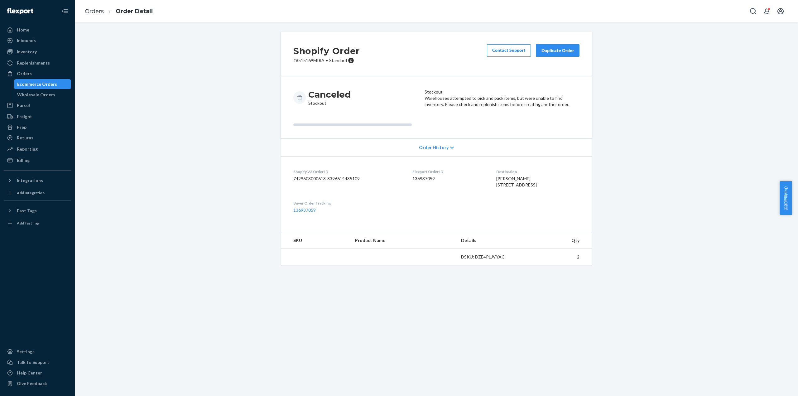
click at [314, 62] on p "# #515169MIRA • Standard" at bounding box center [326, 60] width 66 height 6
copy p "515169MIRA"
click at [96, 11] on link "Orders" at bounding box center [94, 11] width 19 height 7
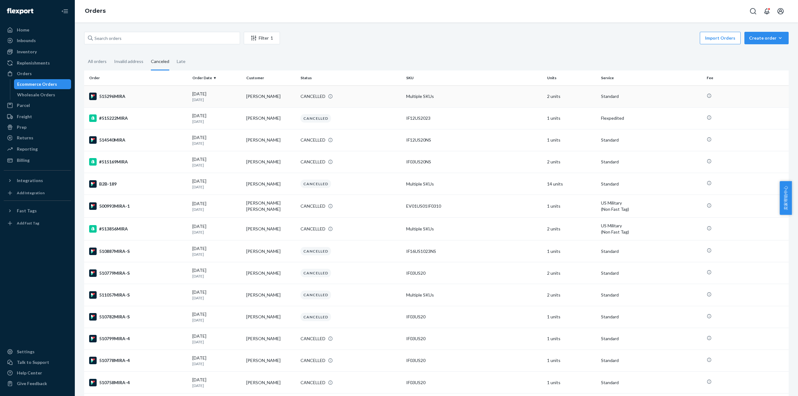
click at [118, 94] on div "515296MIRA" at bounding box center [138, 96] width 98 height 7
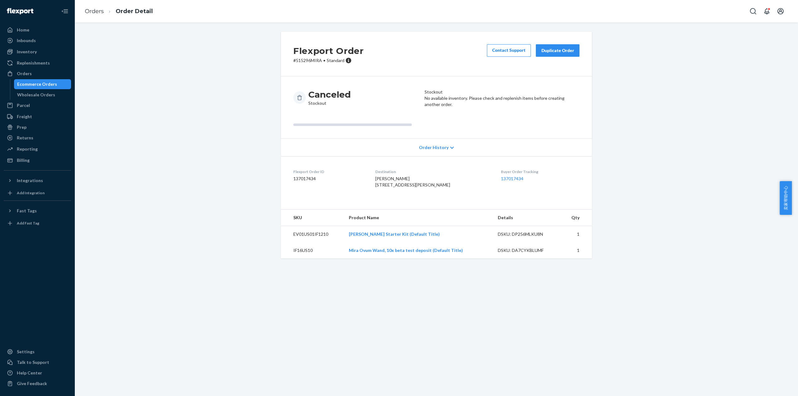
click at [302, 61] on p "# 515296MIRA • Standard" at bounding box center [328, 60] width 70 height 6
copy p "515296MIRA"
click at [89, 12] on link "Orders" at bounding box center [94, 11] width 19 height 7
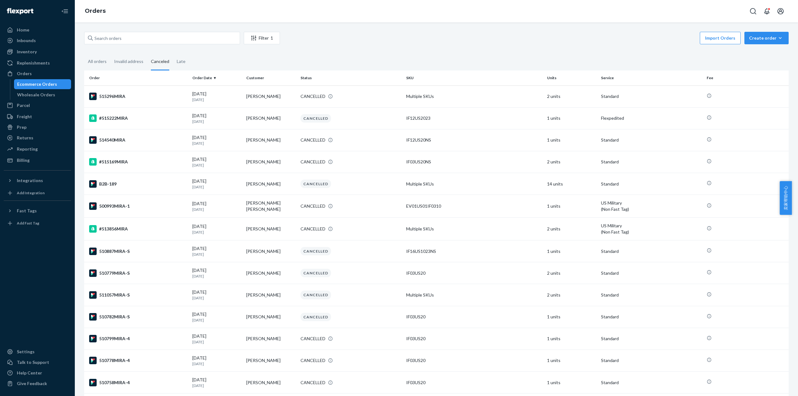
drag, startPoint x: 721, startPoint y: 36, endPoint x: 313, endPoint y: 144, distance: 421.8
click at [721, 36] on button "Import Orders" at bounding box center [720, 38] width 41 height 12
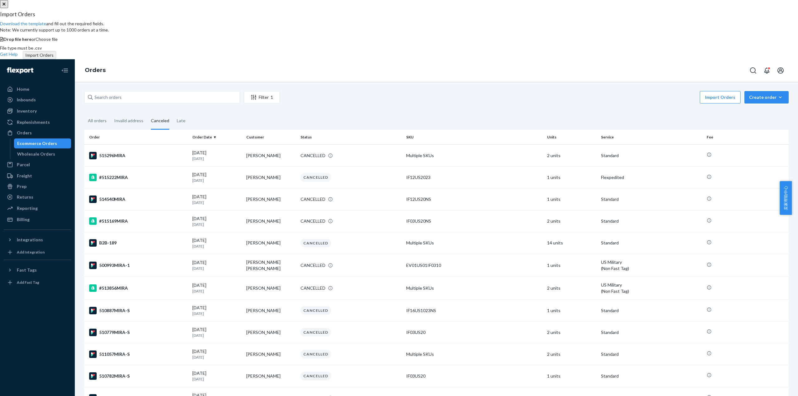
click at [58, 42] on span "Choose file" at bounding box center [47, 38] width 22 height 5
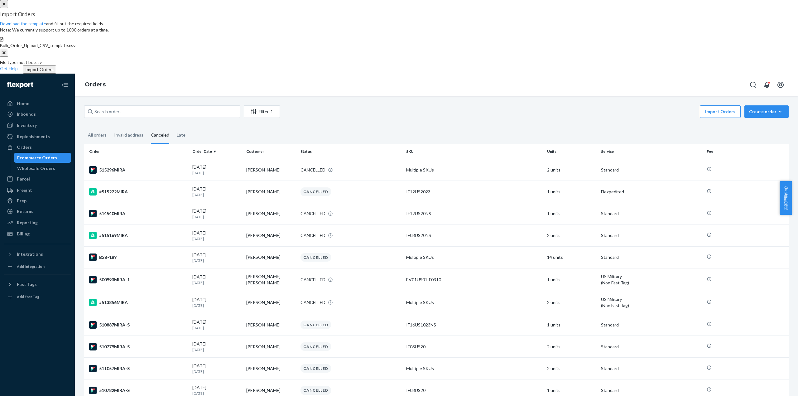
click at [56, 74] on button "Import Orders" at bounding box center [39, 69] width 33 height 8
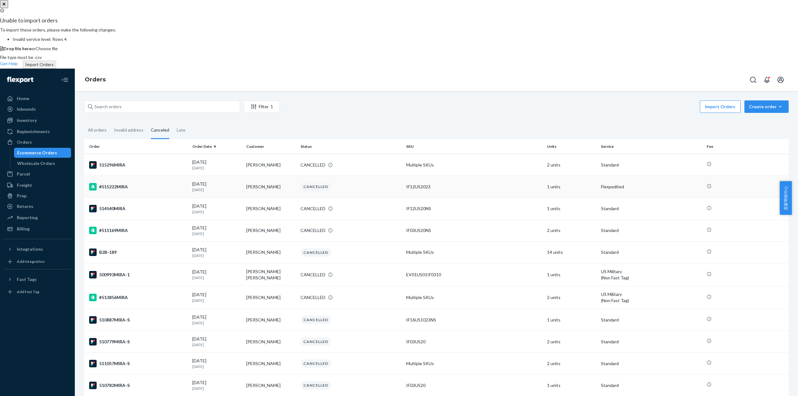
drag, startPoint x: 426, startPoint y: 175, endPoint x: 499, endPoint y: 116, distance: 94.4
click at [499, 110] on div "Unable to import orders To import these orders, please make the following chang…" at bounding box center [399, 232] width 798 height 464
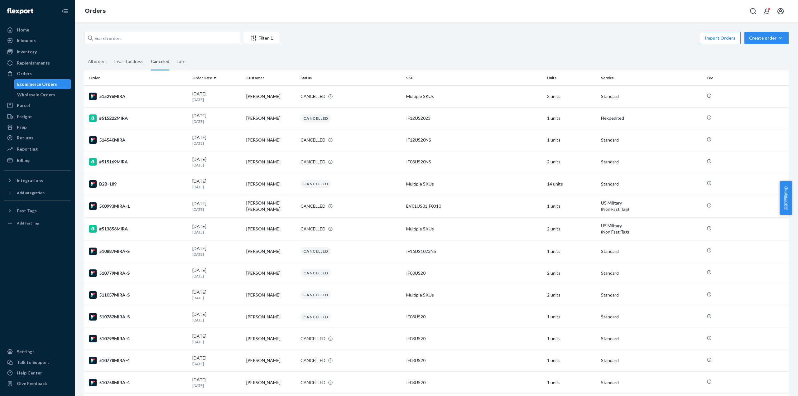
click at [717, 39] on button "Import Orders" at bounding box center [720, 38] width 41 height 12
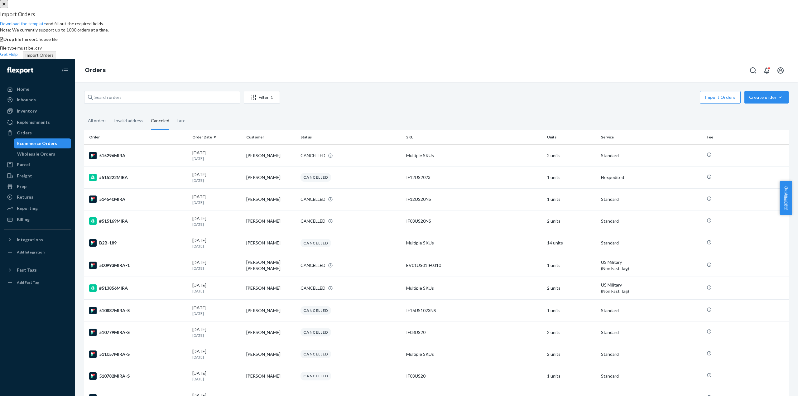
click at [58, 42] on span "Choose file" at bounding box center [47, 38] width 22 height 5
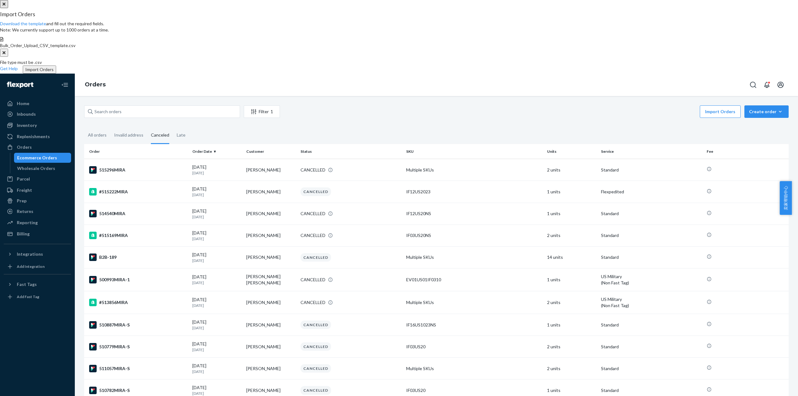
click at [56, 74] on button "Import Orders" at bounding box center [39, 69] width 33 height 8
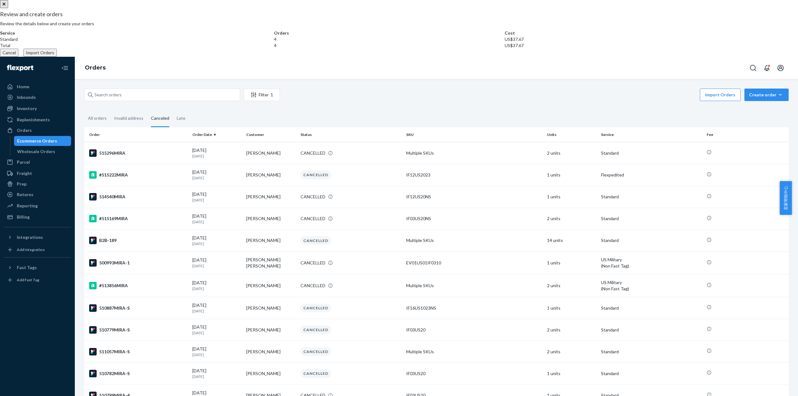
click at [57, 57] on button "Import Orders" at bounding box center [39, 53] width 33 height 8
